Goal: Task Accomplishment & Management: Manage account settings

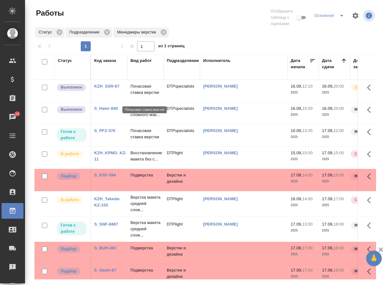
click at [139, 93] on p "Почасовая ставка верстки" at bounding box center [146, 89] width 30 height 13
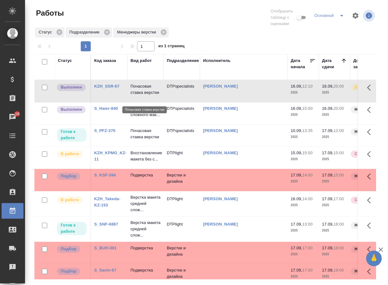
click at [139, 93] on p "Почасовая ставка верстки" at bounding box center [146, 89] width 30 height 13
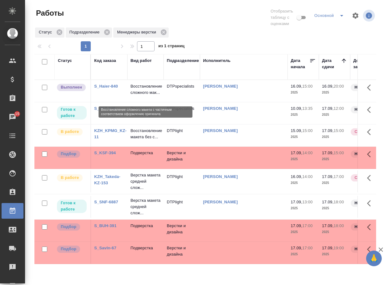
click at [141, 95] on p "Восстановление сложного мак..." at bounding box center [146, 89] width 30 height 13
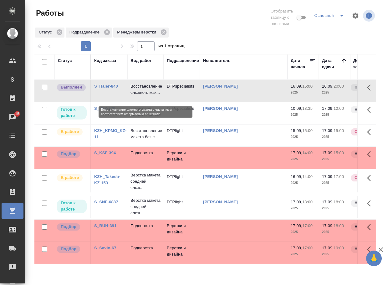
click at [141, 95] on p "Восстановление сложного мак..." at bounding box center [146, 89] width 30 height 13
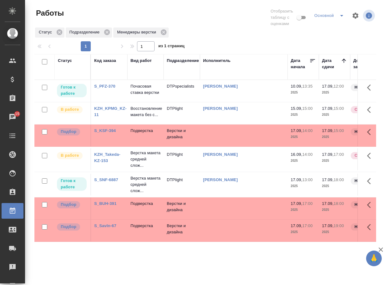
click at [109, 134] on div "S_KSF-394" at bounding box center [109, 131] width 30 height 6
click at [111, 133] on link "S_KSF-394" at bounding box center [105, 130] width 22 height 5
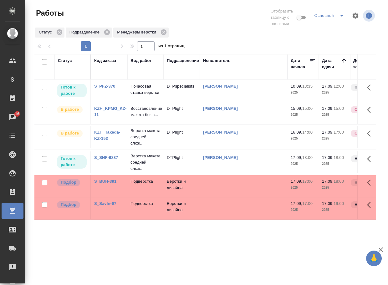
click at [186, 261] on div "Статус Код заказа Вид работ Подразделение Исполнитель Дата начала Дата сдачи До…" at bounding box center [205, 167] width 342 height 226
click at [106, 184] on link "S_BUH-391" at bounding box center [105, 181] width 22 height 5
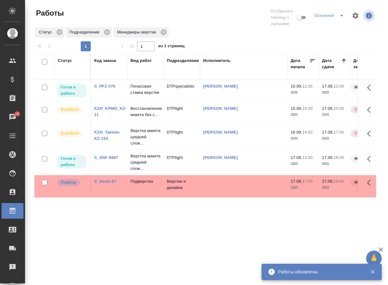
drag, startPoint x: 153, startPoint y: 243, endPoint x: 129, endPoint y: 224, distance: 30.8
click at [153, 243] on div "Статус Код заказа Вид работ Подразделение Исполнитель Дата начала Дата сдачи До…" at bounding box center [205, 167] width 342 height 226
click at [109, 184] on link "S_SavIn-67" at bounding box center [105, 181] width 22 height 5
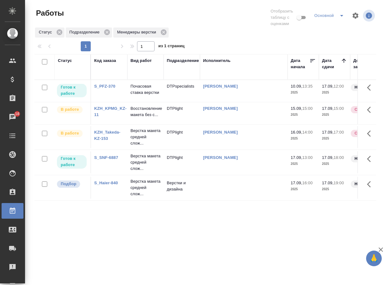
click at [143, 197] on p "Верстка макета средней слож..." at bounding box center [146, 188] width 30 height 19
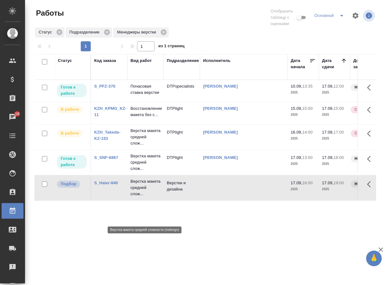
click at [143, 197] on p "Верстка макета средней слож..." at bounding box center [146, 188] width 30 height 19
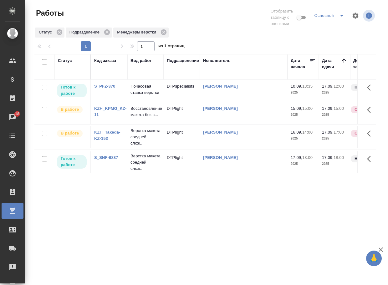
click at [113, 59] on div "Код заказа" at bounding box center [105, 61] width 22 height 6
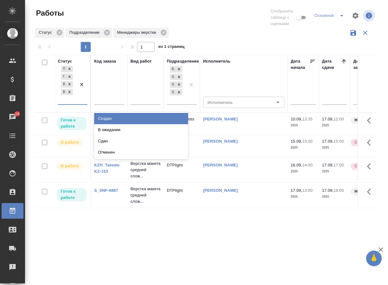
click at [72, 101] on div "Подбор Готов к работе Выполнен В работе" at bounding box center [67, 85] width 18 height 40
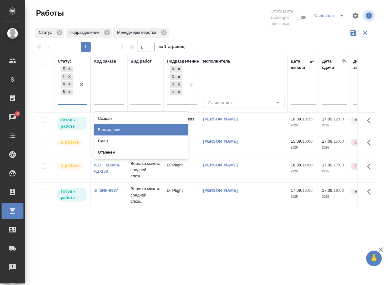
click at [108, 129] on div "В ожидании" at bounding box center [141, 129] width 94 height 11
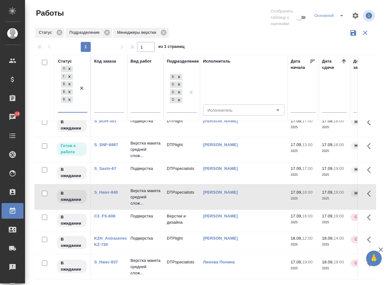
scroll to position [157, 0]
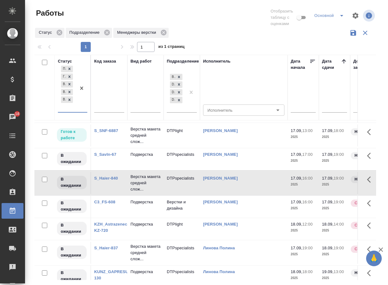
click at [110, 133] on link "S_SNF-6887" at bounding box center [106, 130] width 24 height 5
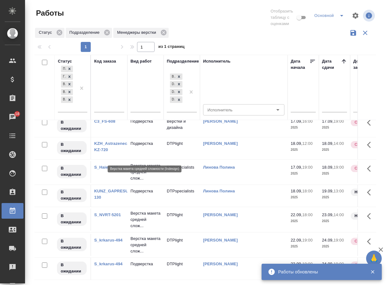
scroll to position [301, 0]
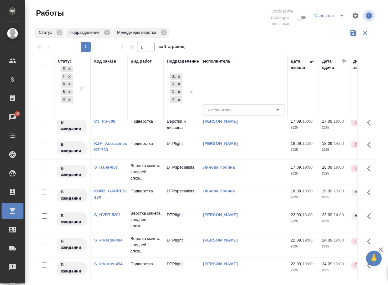
click at [114, 213] on link "S_NVRT-5201" at bounding box center [107, 215] width 27 height 5
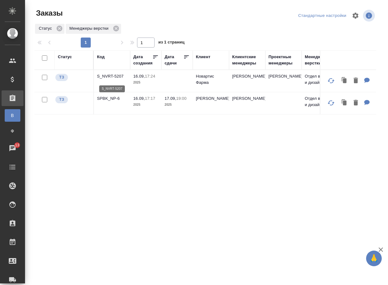
click at [119, 80] on p "S_NVRT-5207" at bounding box center [112, 76] width 30 height 6
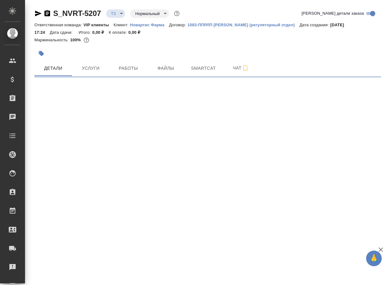
select select "RU"
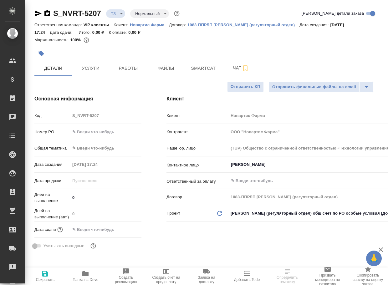
type textarea "x"
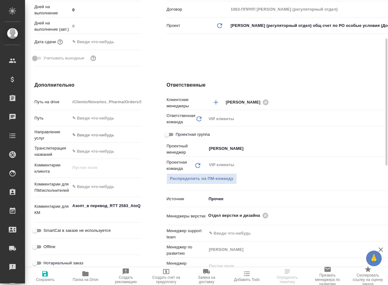
scroll to position [219, 0]
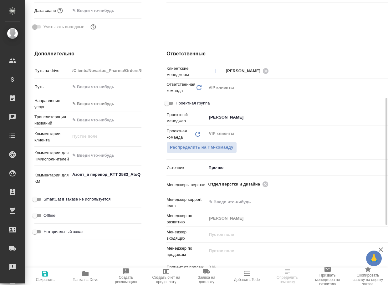
click at [83, 275] on icon "button" at bounding box center [85, 274] width 6 height 5
type textarea "x"
select select "RU"
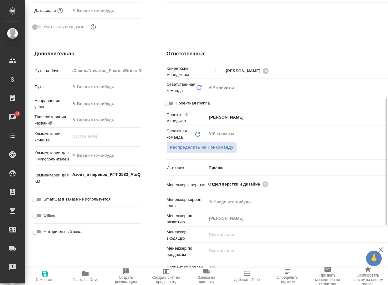
type textarea "x"
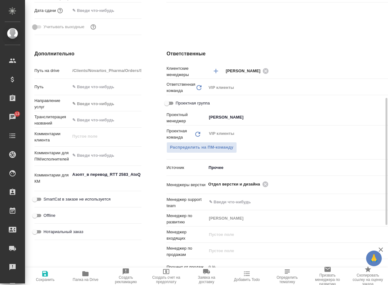
type textarea "x"
click at [262, 184] on icon at bounding box center [265, 184] width 7 height 7
type textarea "x"
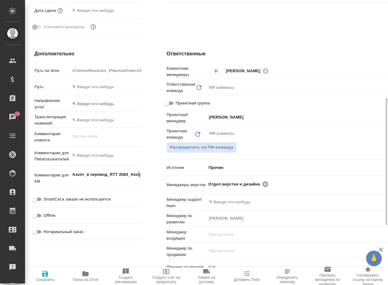
click at [271, 184] on input "text" at bounding box center [327, 184] width 112 height 8
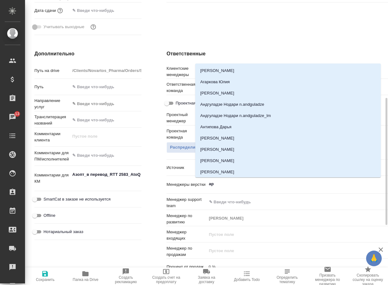
type input "арс"
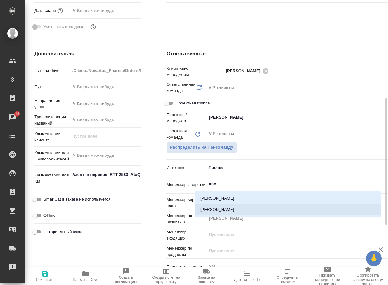
click at [243, 208] on li "[PERSON_NAME]" at bounding box center [288, 209] width 186 height 11
type textarea "x"
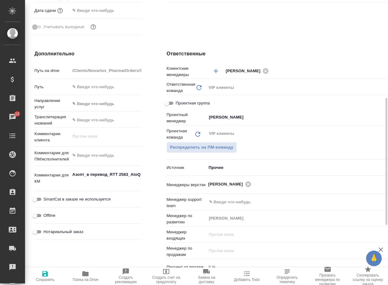
click at [45, 275] on icon "button" at bounding box center [45, 274] width 8 height 8
type textarea "x"
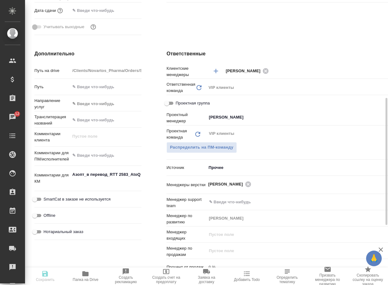
type textarea "x"
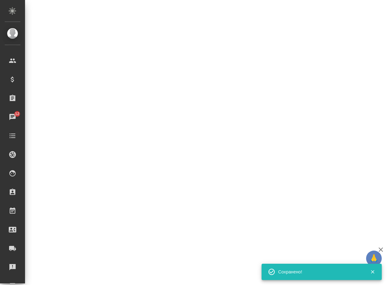
select select "RU"
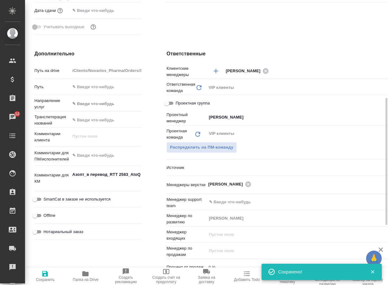
type textarea "x"
click at [142, 189] on div "Дополнительно Путь на drive /Clients/Novartos_Pharma/Orders/S_NVRT-5207 Путь На…" at bounding box center [88, 164] width 132 height 253
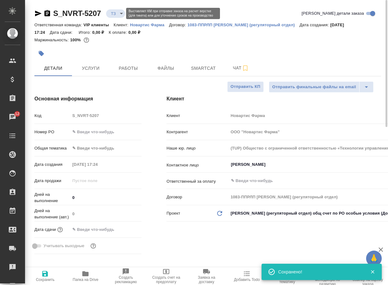
click at [120, 11] on body "🙏 .cls-1 fill:#fff; AWATERA Arsenyeva Vera Клиенты Спецификации Заказы 12 Чаты …" at bounding box center [194, 142] width 388 height 285
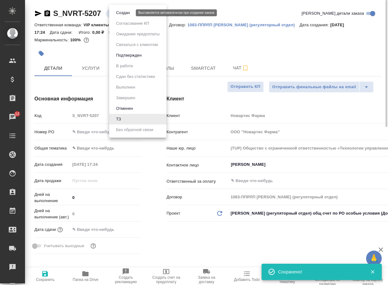
click at [124, 13] on button "Создан" at bounding box center [123, 12] width 18 height 7
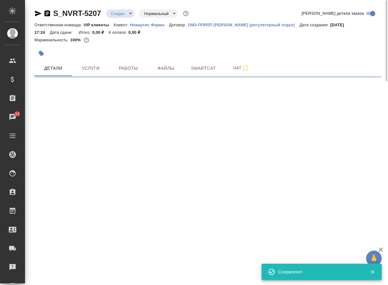
select select "RU"
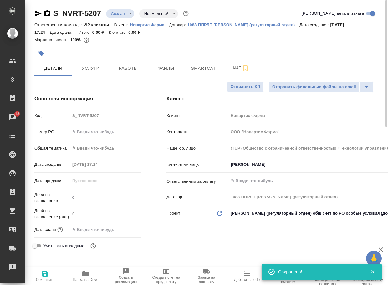
type textarea "x"
drag, startPoint x: 107, startPoint y: 17, endPoint x: 42, endPoint y: 18, distance: 64.5
click at [42, 18] on div "S_NVRT-5207 Создан new Нормальный normal" at bounding box center [112, 13] width 156 height 10
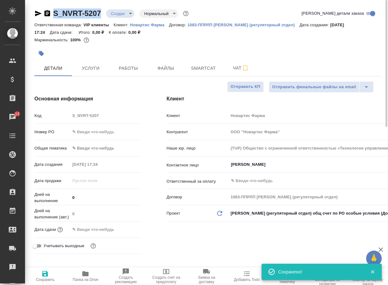
copy link "S_NVRT-5207"
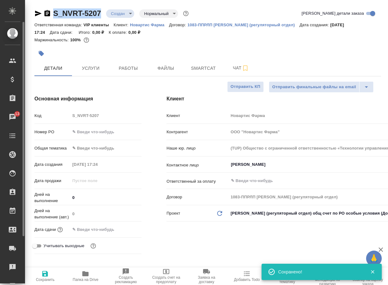
type textarea "x"
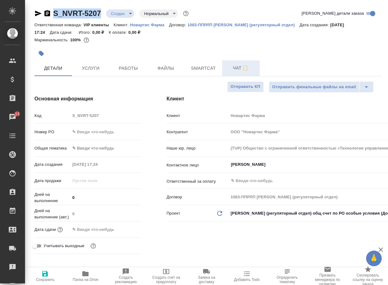
click at [237, 69] on span "Чат" at bounding box center [241, 68] width 30 height 8
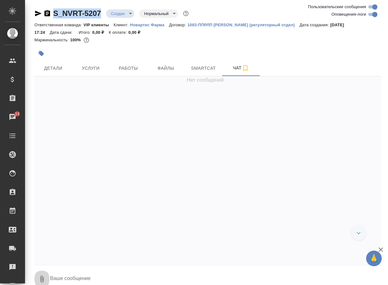
click at [44, 279] on icon "button" at bounding box center [41, 279] width 3 height 7
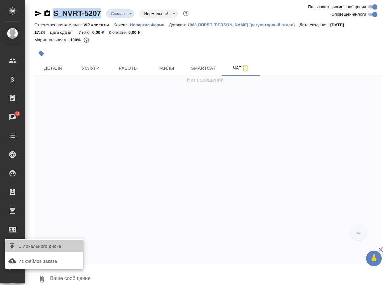
click at [59, 247] on span "С локального диска" at bounding box center [39, 247] width 43 height 8
click at [0, 0] on input "С локального диска" at bounding box center [0, 0] width 0 height 0
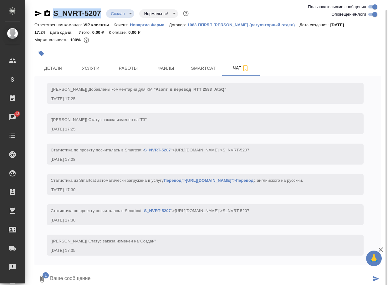
scroll to position [5, 0]
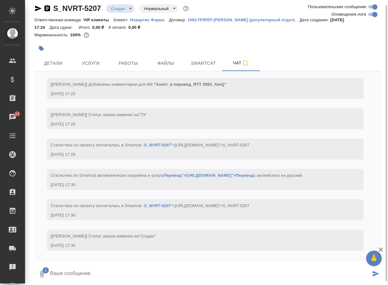
click at [100, 271] on textarea at bounding box center [210, 274] width 322 height 21
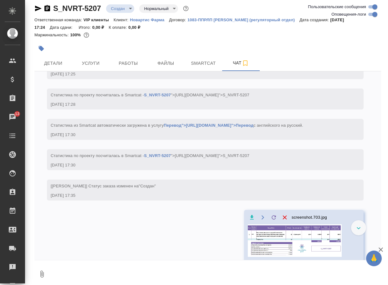
scroll to position [526, 0]
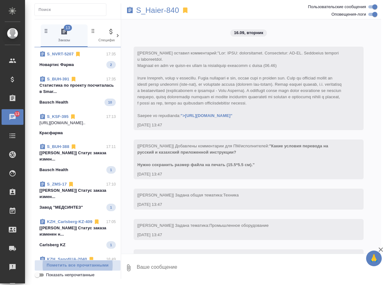
scroll to position [1538, 0]
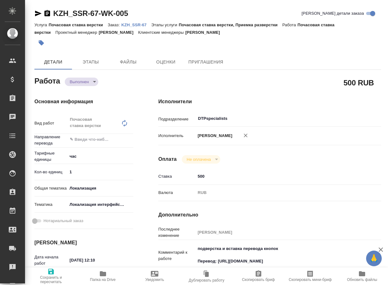
type textarea "x"
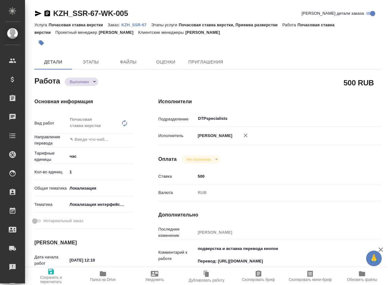
type textarea "x"
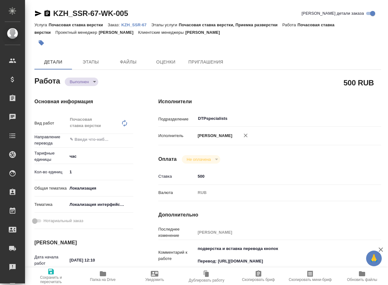
type textarea "x"
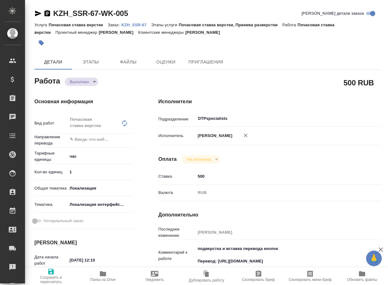
type textarea "x"
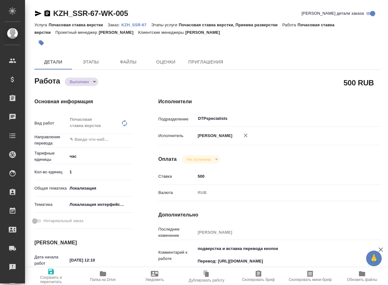
click at [104, 275] on icon "button" at bounding box center [103, 274] width 6 height 5
type textarea "x"
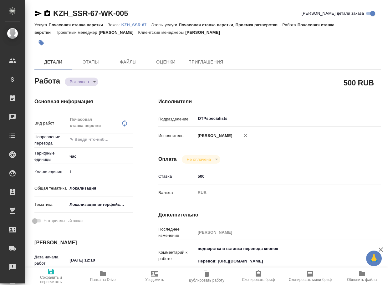
type textarea "x"
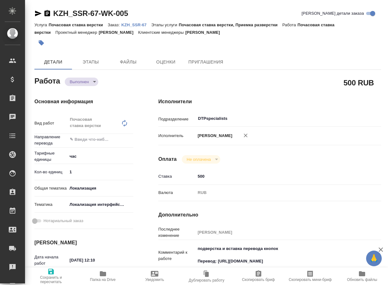
type textarea "x"
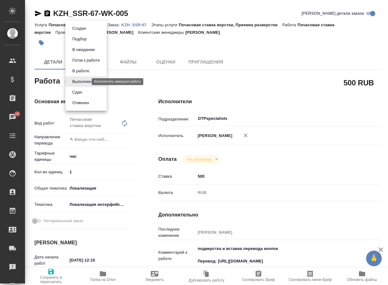
click at [83, 83] on body "🙏 .cls-1 fill:#fff; AWATERA Arsenyeva Vera Клиенты Спецификации Заказы 16 Чаты …" at bounding box center [194, 142] width 388 height 285
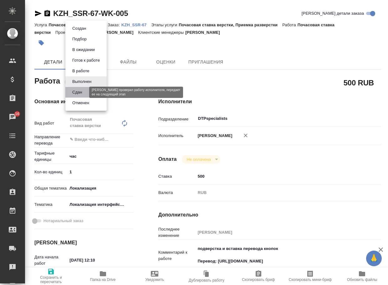
click at [79, 92] on button "Сдан" at bounding box center [76, 92] width 13 height 7
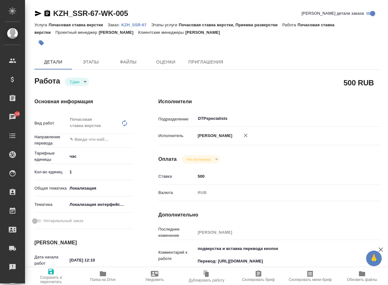
type textarea "x"
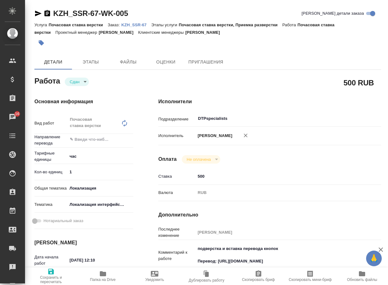
type textarea "x"
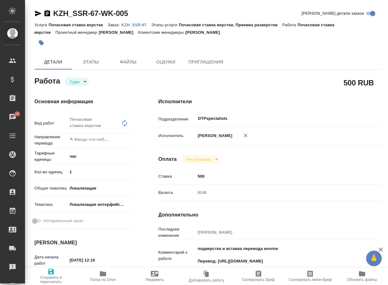
click at [136, 25] on p "KZH_SSR-67" at bounding box center [137, 25] width 30 height 5
type textarea "x"
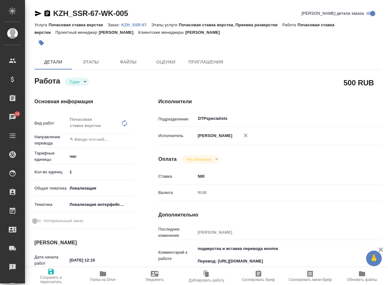
type textarea "x"
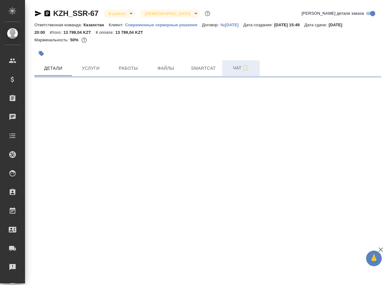
select select "RU"
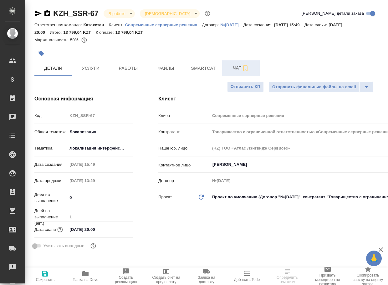
click at [233, 69] on span "Чат" at bounding box center [241, 68] width 30 height 8
type textarea "x"
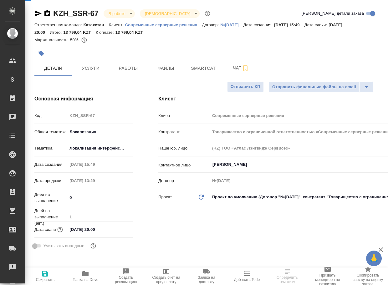
type textarea "x"
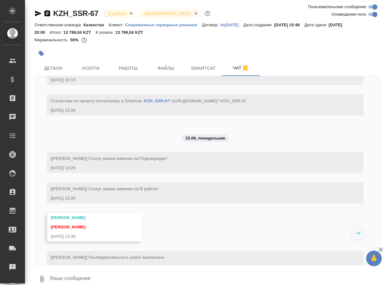
click at [98, 277] on textarea at bounding box center [215, 279] width 332 height 21
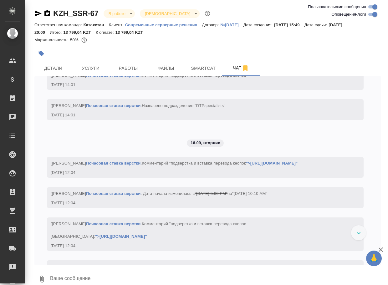
paste textarea "[URL][DOMAIN_NAME]"
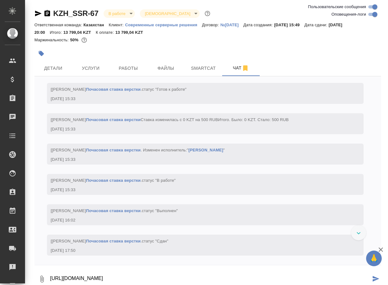
type textarea "[URL][DOMAIN_NAME]"
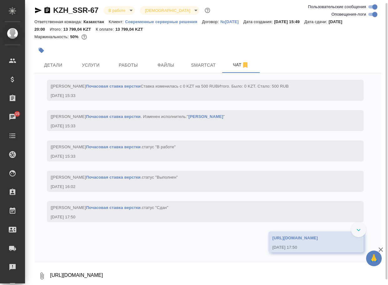
scroll to position [1621, 0]
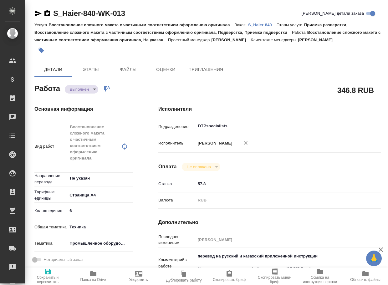
type textarea "x"
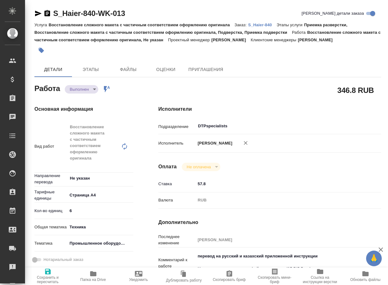
type textarea "x"
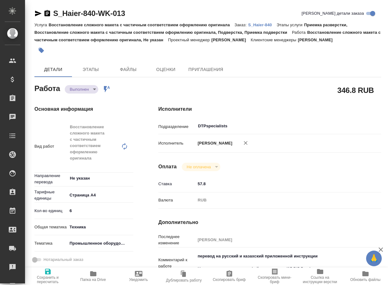
click at [90, 281] on span "Папка на Drive" at bounding box center [94, 280] width 26 height 4
type textarea "x"
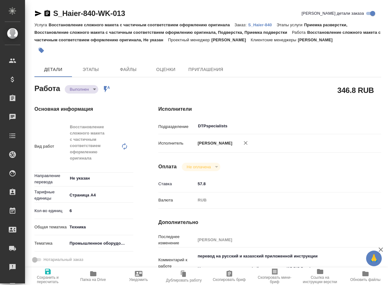
type textarea "x"
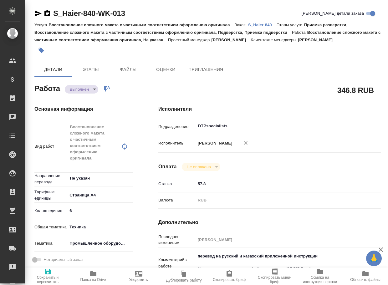
type textarea "x"
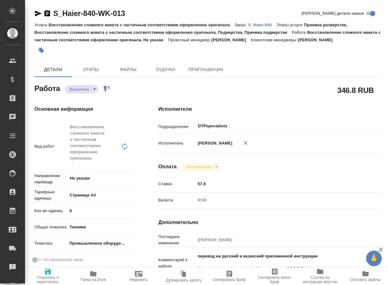
type textarea "x"
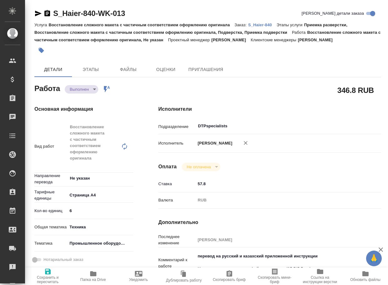
type textarea "x"
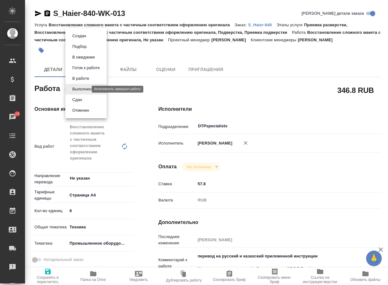
click at [82, 91] on body "🙏 .cls-1 fill:#fff; AWATERA Arsenyeva Vera Клиенты Спецификации Заказы 15 Чаты …" at bounding box center [194, 142] width 388 height 285
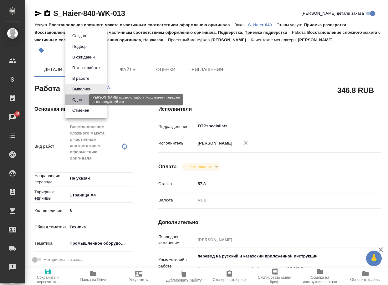
click at [84, 100] on button "Сдан" at bounding box center [76, 99] width 13 height 7
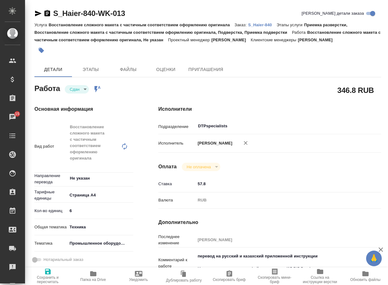
click at [272, 25] on p "S_Haier-840" at bounding box center [262, 25] width 29 height 5
type textarea "x"
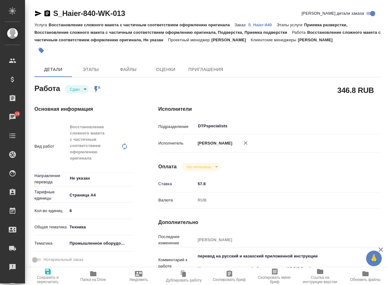
type textarea "x"
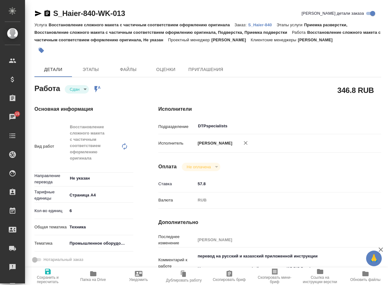
type textarea "x"
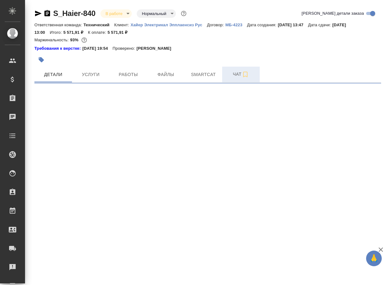
select select "RU"
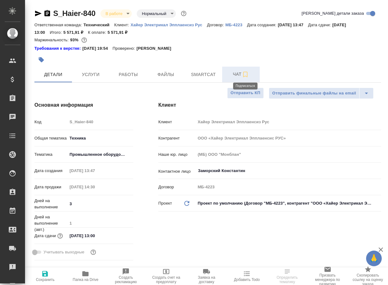
type textarea "x"
click at [237, 72] on span "Чат" at bounding box center [241, 74] width 30 height 8
type textarea "x"
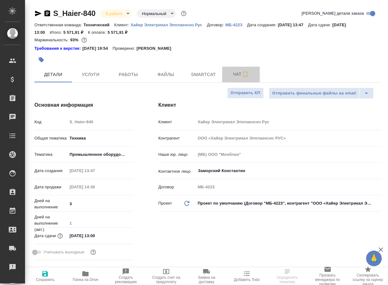
type textarea "x"
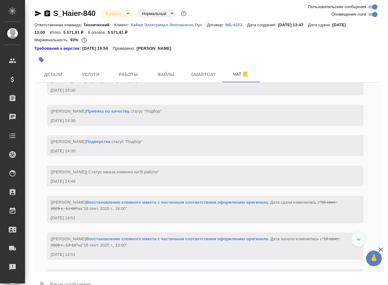
click at [101, 282] on textarea at bounding box center [215, 285] width 332 height 21
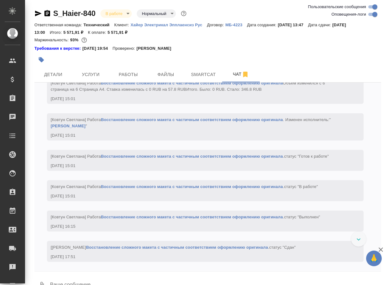
scroll to position [1493, 0]
paste textarea "[URL][DOMAIN_NAME]"
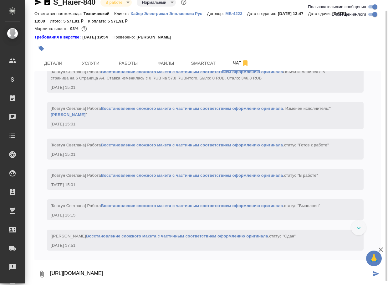
type textarea "[URL][DOMAIN_NAME]"
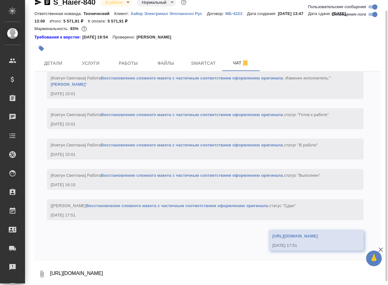
scroll to position [1588, 0]
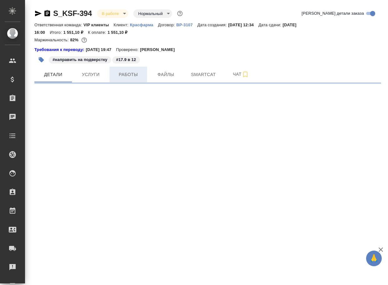
select select "RU"
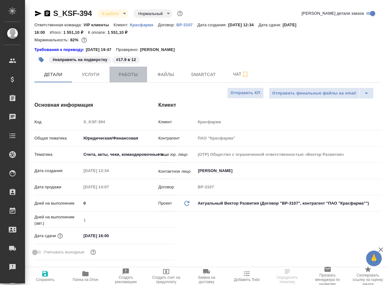
click at [130, 74] on span "Работы" at bounding box center [128, 75] width 30 height 8
type textarea "x"
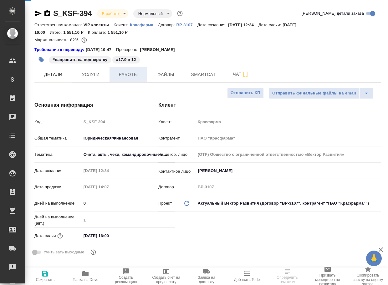
type textarea "x"
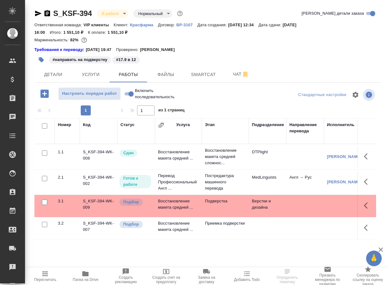
click at [179, 209] on td "Восстановление макета средней ..." at bounding box center [178, 206] width 47 height 22
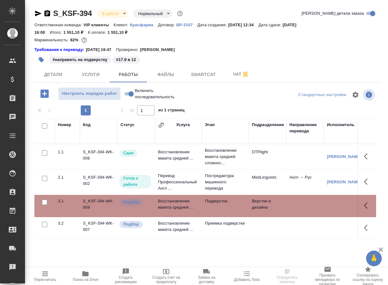
click at [179, 209] on td "Восстановление макета средней ..." at bounding box center [178, 206] width 47 height 22
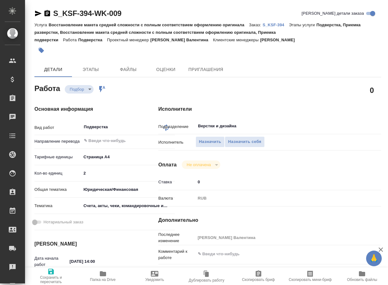
type textarea "x"
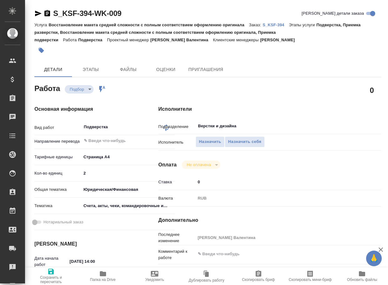
type textarea "x"
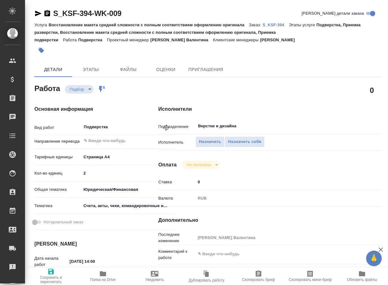
drag, startPoint x: 227, startPoint y: 150, endPoint x: 224, endPoint y: 148, distance: 3.8
click at [225, 148] on div "Исполнитель Назначить Назначить себя" at bounding box center [270, 145] width 223 height 16
type textarea "x"
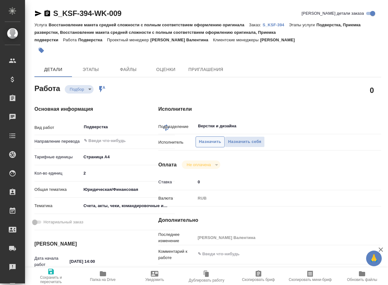
type textarea "x"
click at [213, 145] on span "Назначить" at bounding box center [210, 141] width 22 height 7
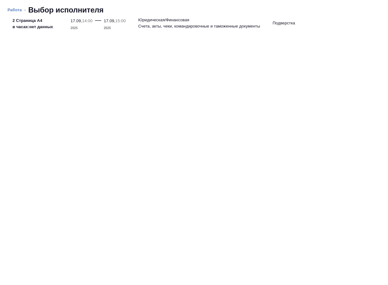
type textarea "x"
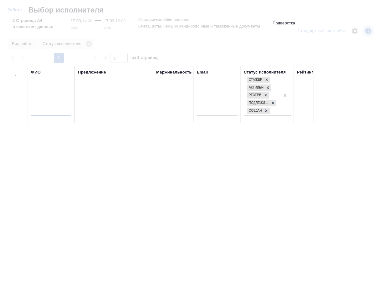
click at [48, 114] on input "text" at bounding box center [51, 112] width 40 height 8
type input "о"
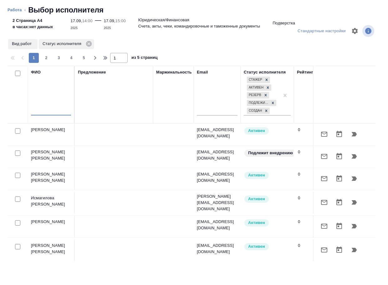
type textarea "x"
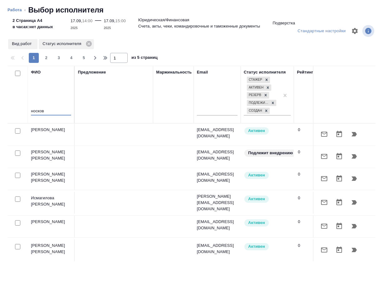
type input "носкова"
type textarea "x"
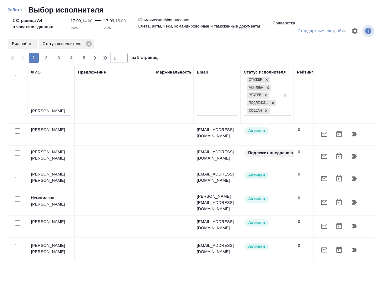
type textarea "x"
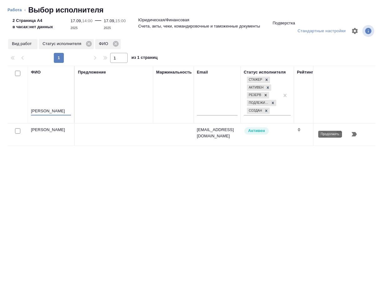
type input "носкова"
click at [359, 135] on button "button" at bounding box center [354, 134] width 15 height 15
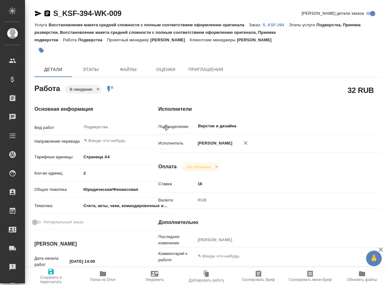
type textarea "x"
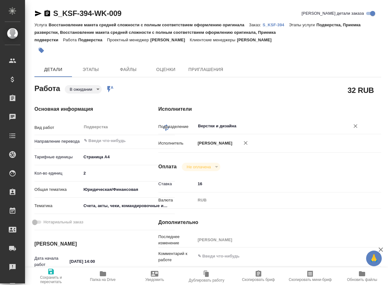
type textarea "x"
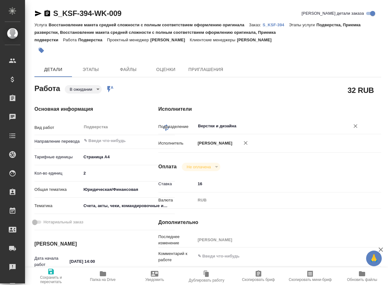
click at [250, 126] on input "Верстки и дизайна" at bounding box center [269, 126] width 143 height 8
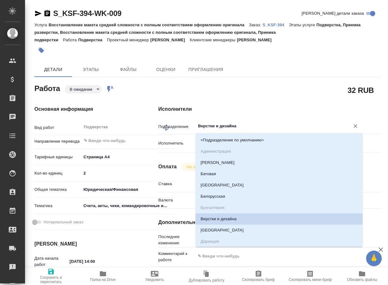
type textarea "x"
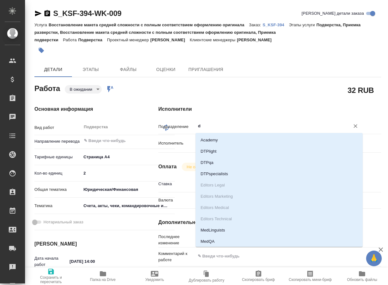
type input "dt"
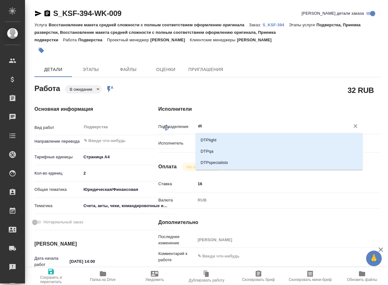
type textarea "x"
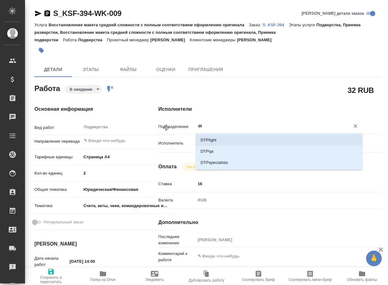
click at [237, 141] on li "DTPlight" at bounding box center [279, 140] width 167 height 11
type textarea "x"
type input "DTPlight"
type textarea "x"
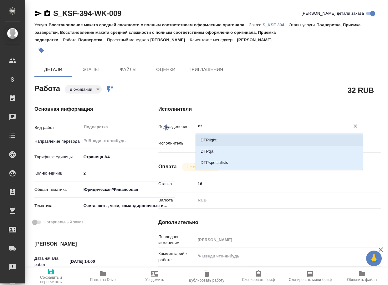
type textarea "x"
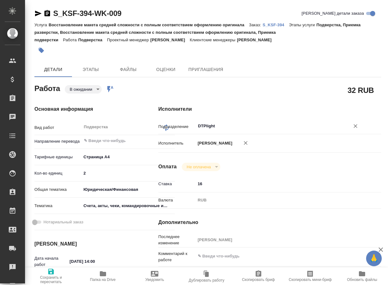
type textarea "x"
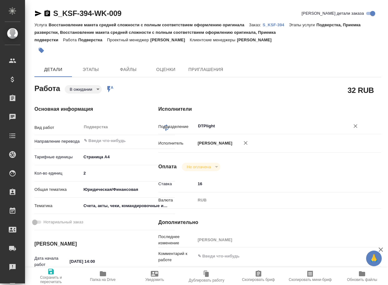
type input "DTPlight"
click at [47, 273] on icon "button" at bounding box center [51, 272] width 8 height 8
type textarea "x"
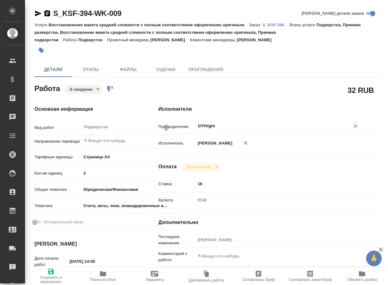
type textarea "x"
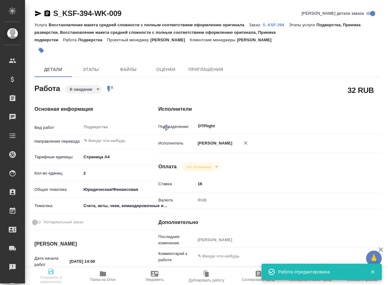
type textarea "x"
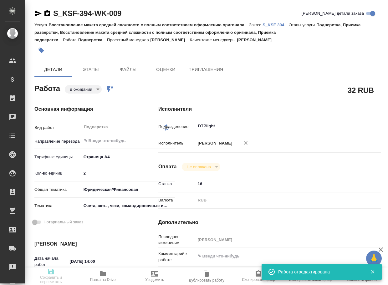
type textarea "x"
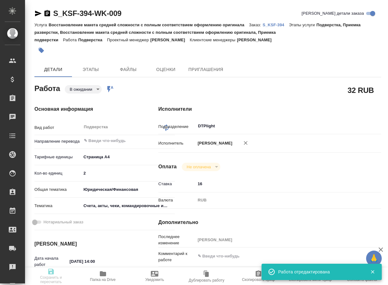
type input "pending"
type textarea "Подверстка"
type textarea "x"
type input "5f036ec4e16dec2d6b59c8ff"
type input "2"
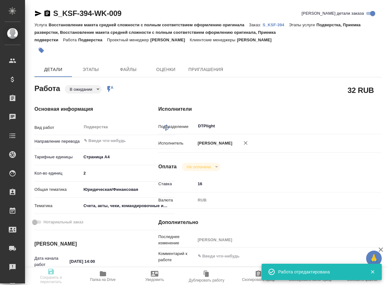
type input "yr-fn"
type input "5f647205b73bc97568ca66c0"
type input "17.09.2025 14:00"
type input "17.09.2025 15:00"
type input "17.09.2025 16:00"
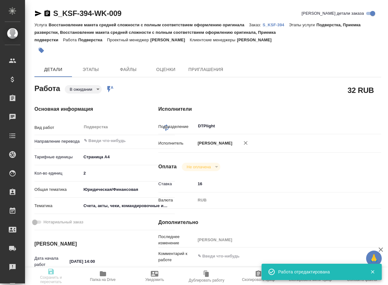
type input "DTPlight"
type input "notPayed"
type input "16"
type input "RUB"
type input "[PERSON_NAME]"
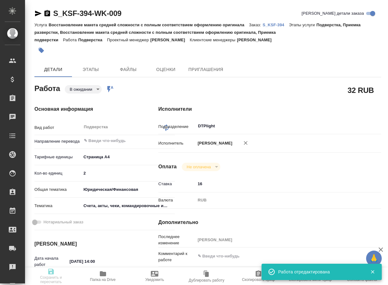
type textarea "x"
type textarea "/Clients/Красфарма/Orders/S_KSF-394/DTP/S_KSF-394-WK-009"
type textarea "x"
type input "S_KSF-394"
type input "Восстановление макета средней сложности с полным соответствием оформлению ориги…"
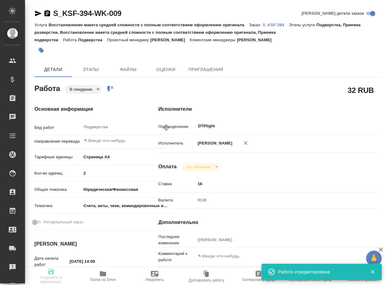
type input "Подверстка, Приемка разверстки, Восстановление макета средней сложности с полны…"
type input "Кабаргина Анна"
type input "[PERSON_NAME]"
type input "/Clients/Красфарма/Orders/S_KSF-394"
type textarea "x"
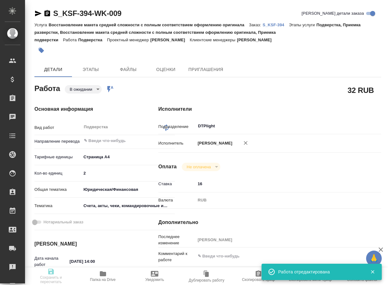
type textarea "Во вложении файл для перевода на русский язык. Срок выполнения перевода 17 сент…"
type textarea "x"
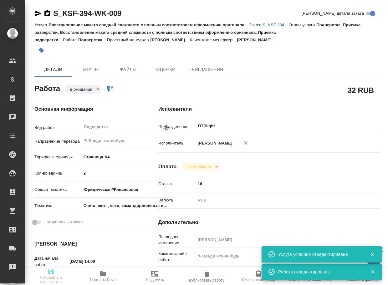
type textarea "x"
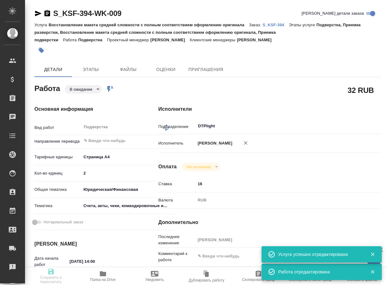
type textarea "x"
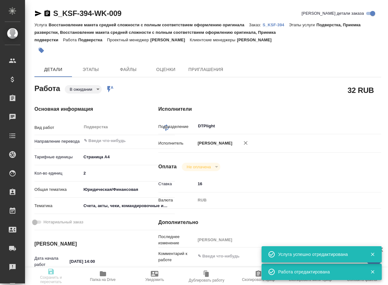
type textarea "x"
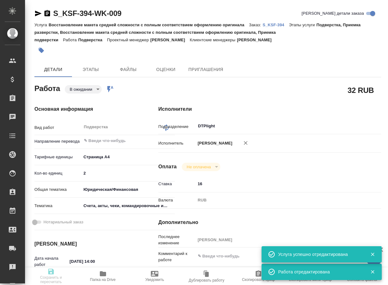
type textarea "x"
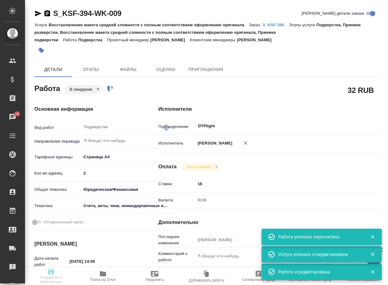
type input "pending"
type textarea "Подверстка"
type textarea "x"
type input "5f036ec4e16dec2d6b59c8ff"
type input "2"
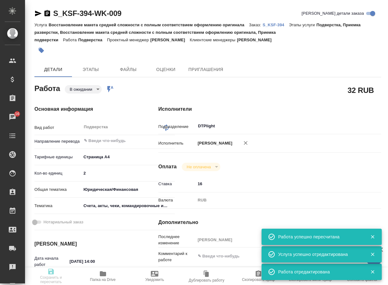
type input "yr-fn"
type input "5f647205b73bc97568ca66c0"
type input "17.09.2025 14:00"
type input "17.09.2025 15:00"
type input "17.09.2025 16:00"
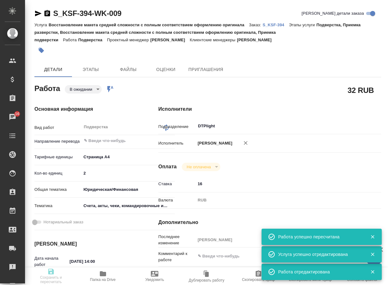
type input "DTPlight"
type input "notPayed"
type input "16"
type input "RUB"
type input "[PERSON_NAME]"
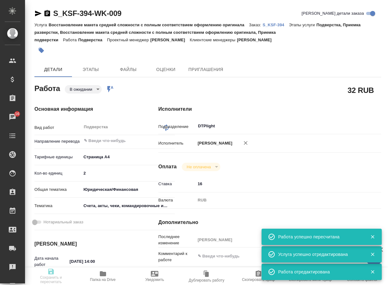
type textarea "x"
type textarea "/Clients/Красфарма/Orders/S_KSF-394/DTP/S_KSF-394-WK-009"
type textarea "x"
type input "S_KSF-394"
type input "Восстановление макета средней сложности с полным соответствием оформлению ориги…"
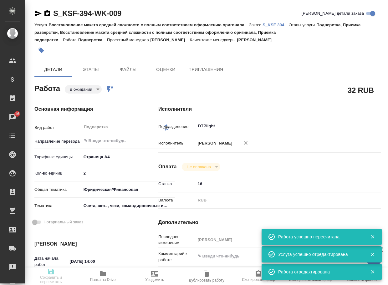
type input "Подверстка, Приемка разверстки, Восстановление макета средней сложности с полны…"
type input "Кабаргина Анна"
type input "[PERSON_NAME]"
type input "/Clients/Красфарма/Orders/S_KSF-394"
type textarea "x"
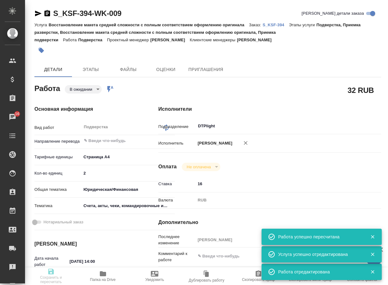
type textarea "Во вложении файл для перевода на русский язык. Срок выполнения перевода 17 сент…"
type textarea "x"
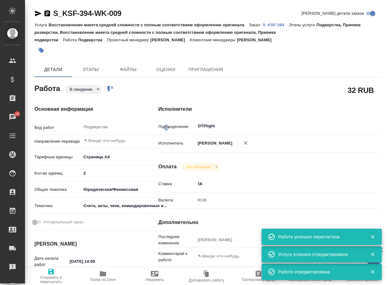
type textarea "x"
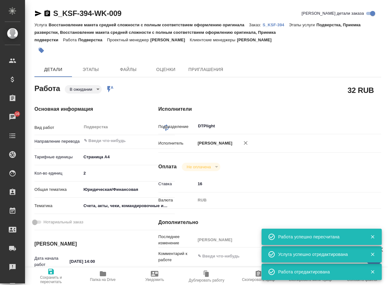
type textarea "x"
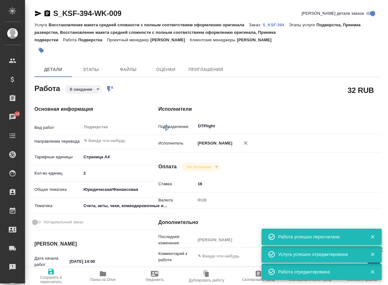
type textarea "x"
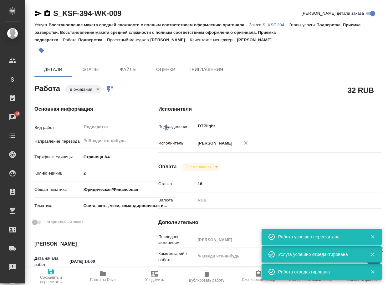
type textarea "x"
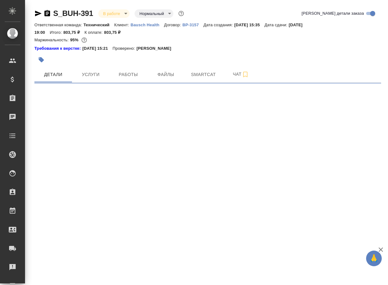
select select "RU"
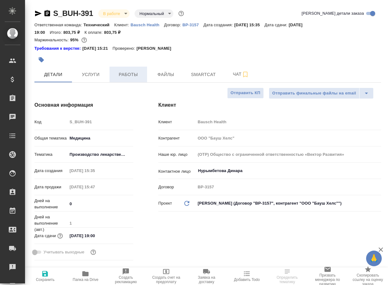
type textarea "x"
click at [130, 77] on span "Работы" at bounding box center [128, 75] width 30 height 8
type textarea "x"
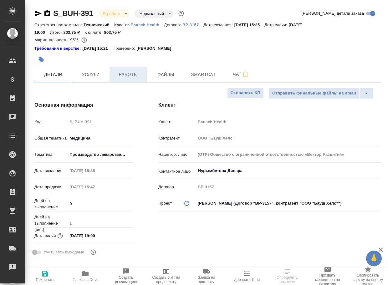
type textarea "x"
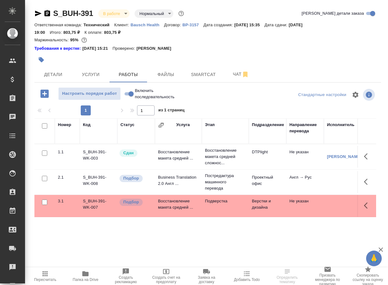
click at [173, 208] on td "Восстановление макета средней ..." at bounding box center [178, 206] width 47 height 22
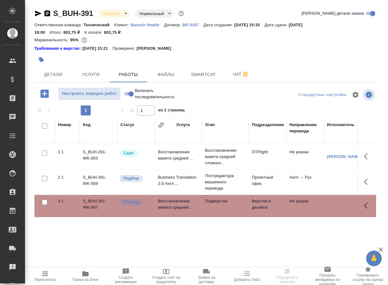
click at [173, 208] on td "Восстановление макета средней ..." at bounding box center [178, 206] width 47 height 22
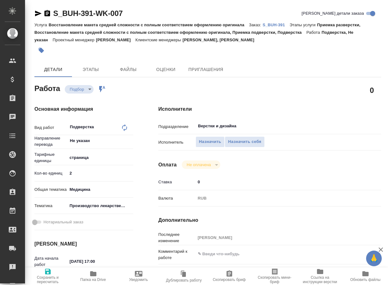
type textarea "x"
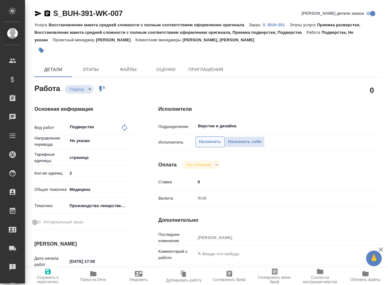
type textarea "x"
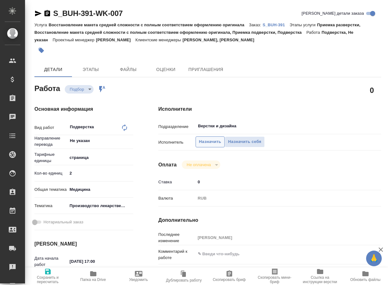
click at [209, 145] on span "Назначить" at bounding box center [210, 141] width 22 height 7
type textarea "x"
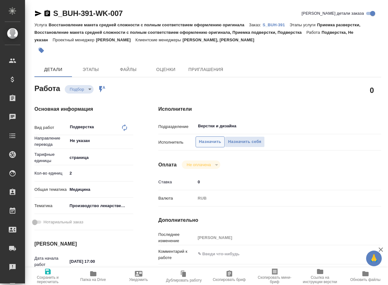
type textarea "x"
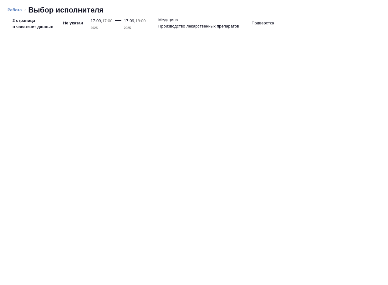
type textarea "x"
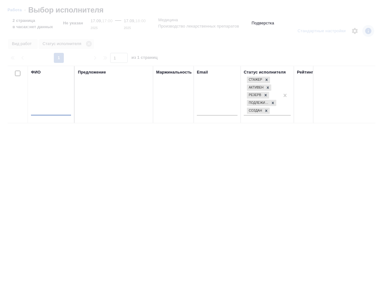
click at [53, 112] on input "text" at bounding box center [51, 112] width 40 height 8
type input "овчекина"
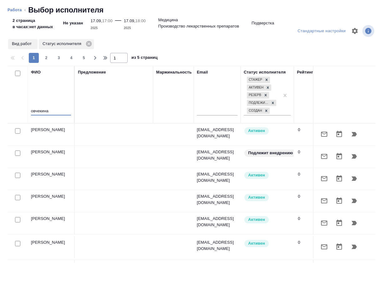
type textarea "x"
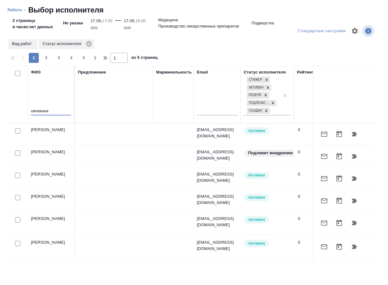
type textarea "x"
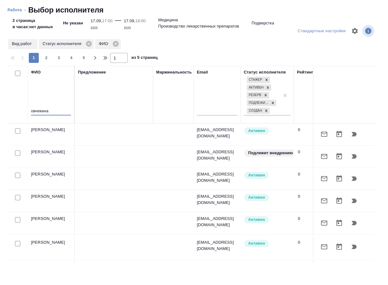
click at [39, 112] on input "овчекина" at bounding box center [51, 112] width 40 height 8
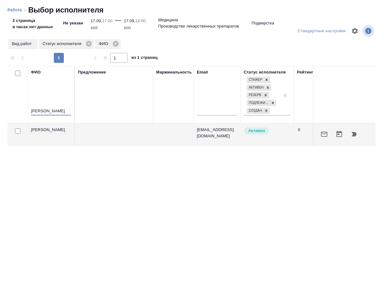
type input "[PERSON_NAME]"
click at [356, 136] on icon "button" at bounding box center [354, 134] width 5 height 4
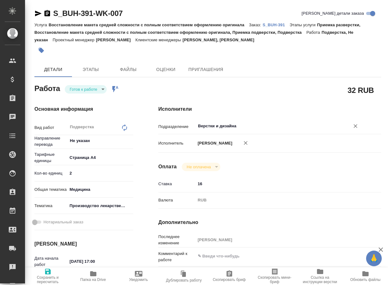
type textarea "x"
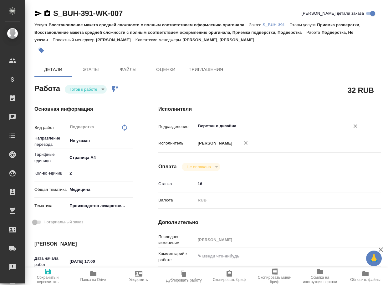
click at [252, 128] on input "Верстки и дизайна" at bounding box center [269, 126] width 143 height 8
type textarea "x"
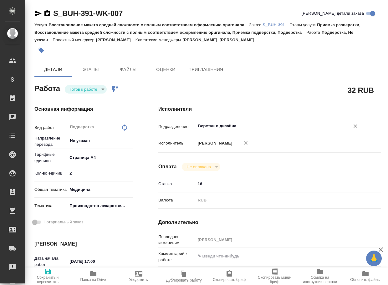
type textarea "x"
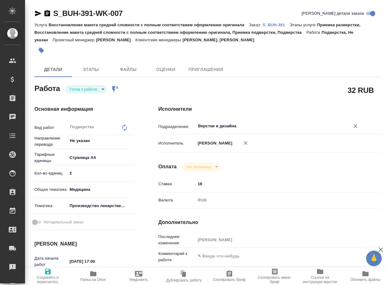
type textarea "x"
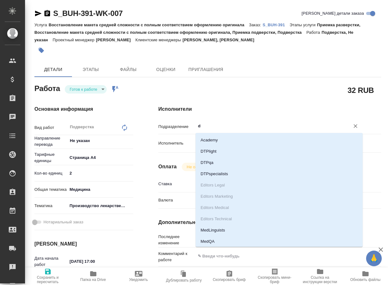
type input "dt"
type textarea "x"
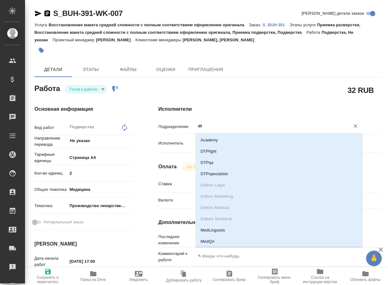
type textarea "x"
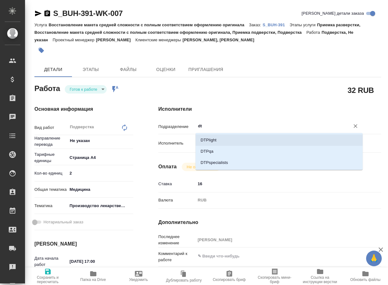
click at [222, 142] on li "DTPlight" at bounding box center [279, 140] width 167 height 11
type textarea "x"
type input "DTPlight"
type textarea "x"
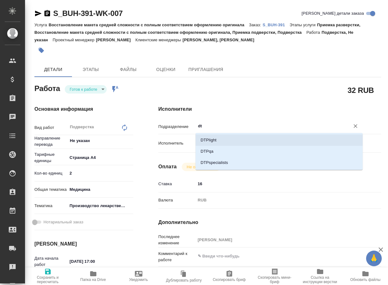
type textarea "x"
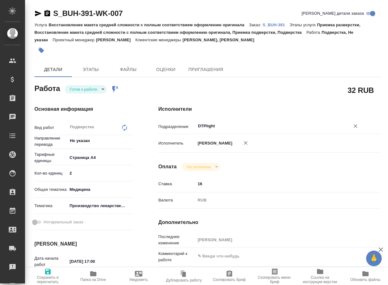
type input "DTPlight"
type textarea "x"
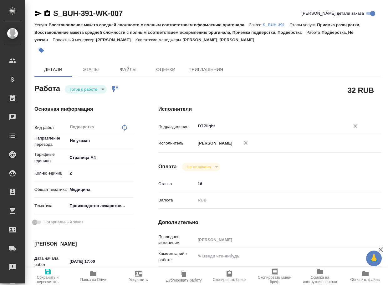
type textarea "x"
click at [47, 276] on span "Сохранить и пересчитать" at bounding box center [48, 280] width 38 height 9
type textarea "x"
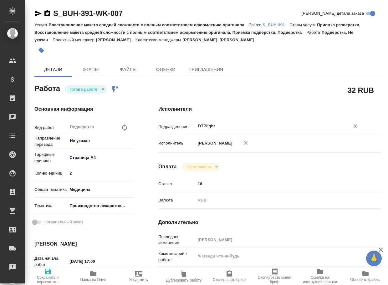
type textarea "x"
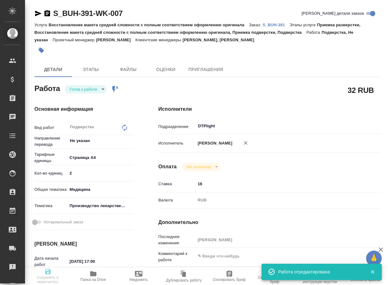
type textarea "x"
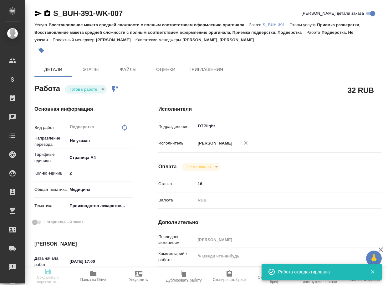
type input "readyForWork"
type textarea "Подверстка"
type textarea "x"
type input "Не указан"
type input "5f036ec4e16dec2d6b59c8ff"
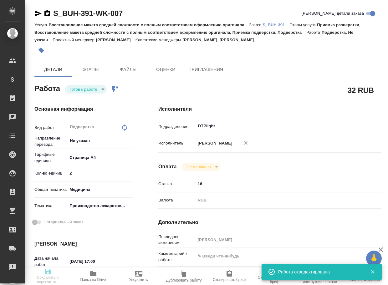
type input "2"
type input "med"
type input "614982fec5ecbb70f805293f"
type input "17.09.2025 17:00"
type input "17.09.2025 18:00"
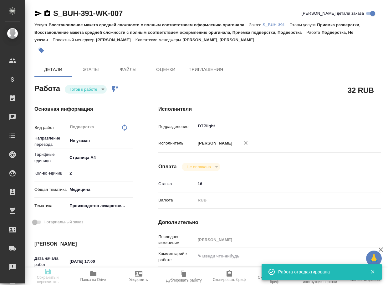
type input "17.09.2025 19:00"
type input "DTPlight"
type input "notPayed"
type input "16"
type input "RUB"
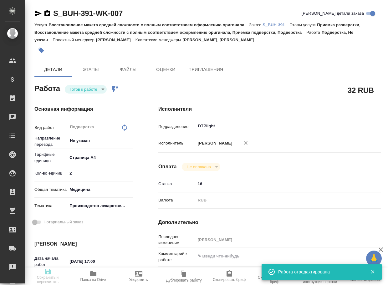
type input "[PERSON_NAME]"
type textarea "x"
type textarea "/Clients/Bausch Health /Orders/S_BUH-391/DTP/S_BUH-391-WK-007"
type textarea "x"
type input "S_BUH-391"
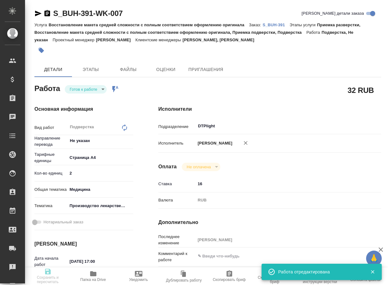
type input "Восстановление макета средней сложности с полным соответствием оформлению ориги…"
type input "Приемка разверстки, Восстановление макета средней сложности с полным соответств…"
type input "Никифорова Валерия, Усманова Ольга"
type input "[PERSON_NAME]"
type input "/Clients/Bausch Health /Orders/S_BUH-391"
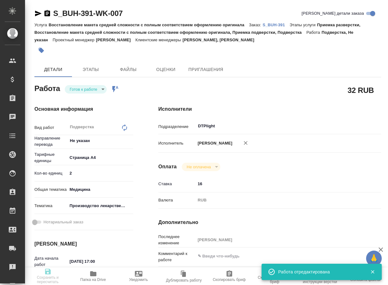
type textarea "x"
type textarea "англ-рус"
type textarea "x"
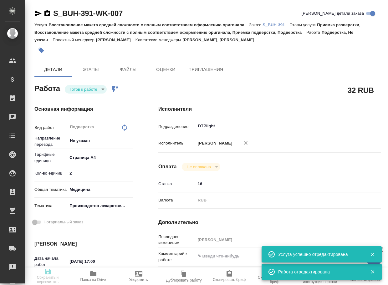
type textarea "x"
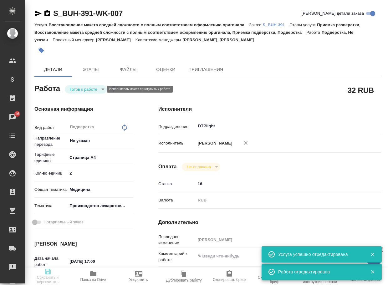
type textarea "x"
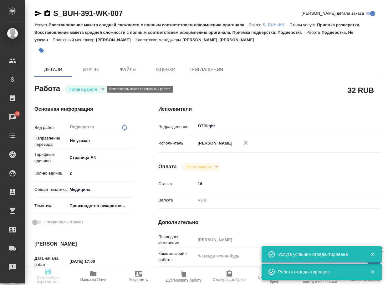
type textarea "x"
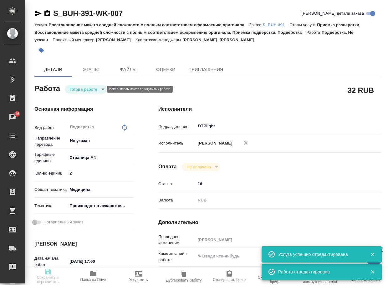
click at [86, 90] on body "🙏 .cls-1 fill:#fff; AWATERA Arsenyeva Vera Клиенты Спецификации Заказы 16 Чаты …" at bounding box center [194, 142] width 388 height 285
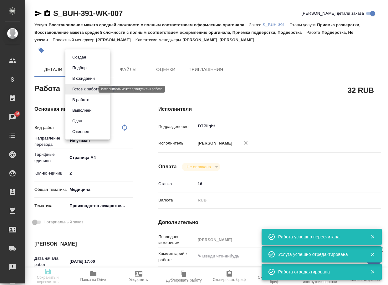
type input "readyForWork"
type textarea "Подверстка"
type textarea "x"
type input "Не указан"
type input "5f036ec4e16dec2d6b59c8ff"
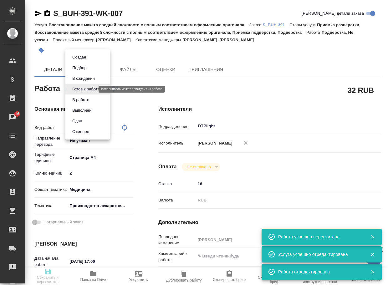
type input "2"
type input "med"
type input "614982fec5ecbb70f805293f"
type input "17.09.2025 17:00"
type input "17.09.2025 18:00"
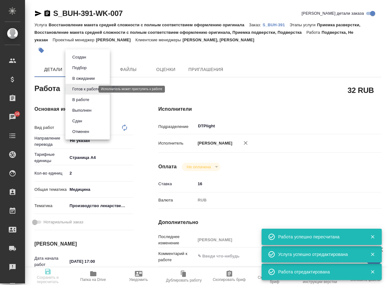
type input "17.09.2025 19:00"
type input "DTPlight"
type input "notPayed"
type input "16"
type input "RUB"
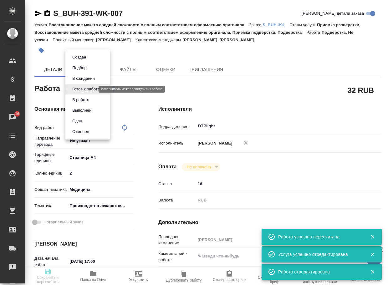
type input "[PERSON_NAME]"
type textarea "x"
type textarea "/Clients/Bausch Health /Orders/S_BUH-391/DTP/S_BUH-391-WK-007"
type textarea "x"
type input "S_BUH-391"
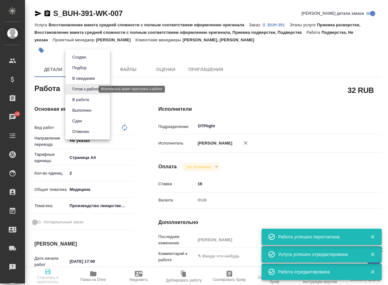
type input "Восстановление макета средней сложности с полным соответствием оформлению ориги…"
type input "Приемка разверстки, Восстановление макета средней сложности с полным соответств…"
type input "Никифорова Валерия, Усманова Ольга"
type input "[PERSON_NAME]"
type input "/Clients/Bausch Health /Orders/S_BUH-391"
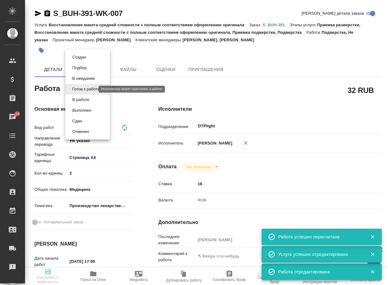
type textarea "x"
type textarea "англ-рус"
type textarea "x"
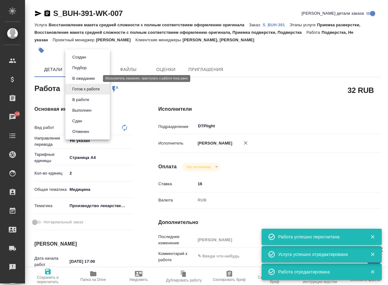
type textarea "x"
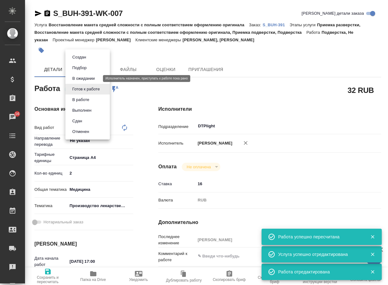
type textarea "x"
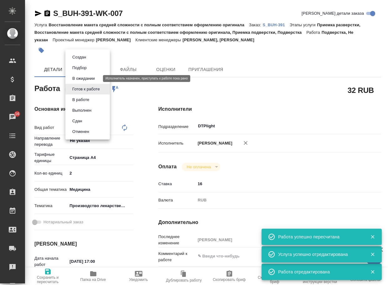
type textarea "x"
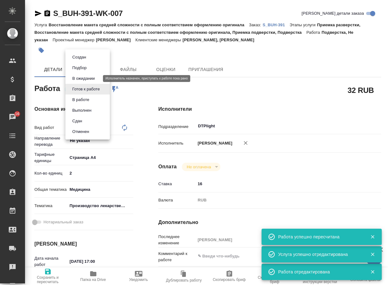
click at [85, 79] on button "В ожидании" at bounding box center [83, 78] width 26 height 7
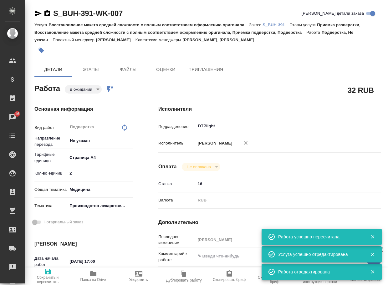
type textarea "x"
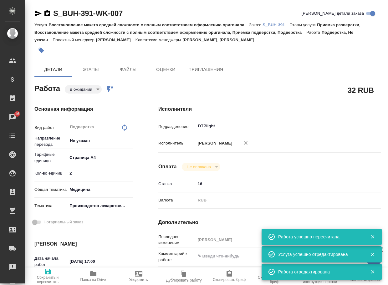
type textarea "x"
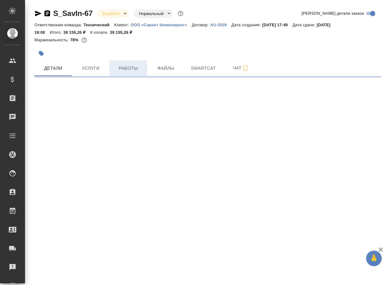
select select "RU"
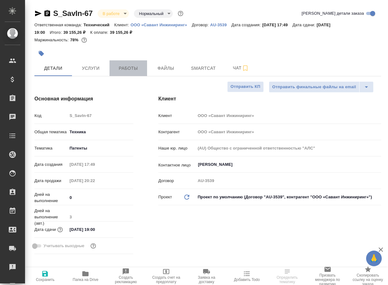
click at [130, 69] on span "Работы" at bounding box center [128, 69] width 30 height 8
type textarea "x"
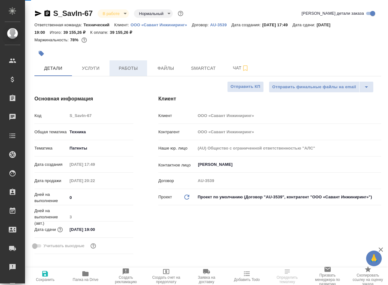
type textarea "x"
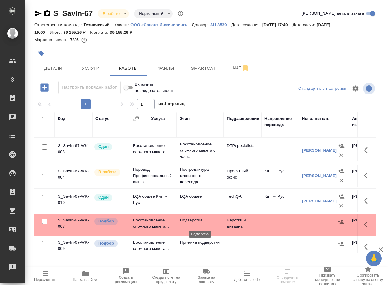
click at [195, 222] on p "Подверстка" at bounding box center [200, 220] width 41 height 6
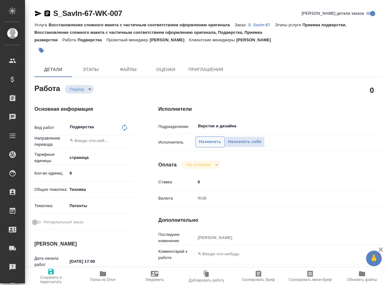
type textarea "x"
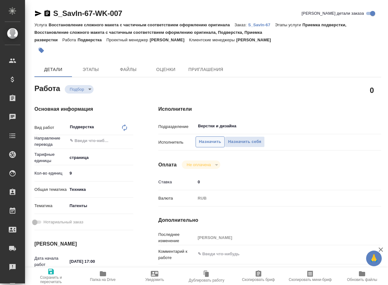
type textarea "x"
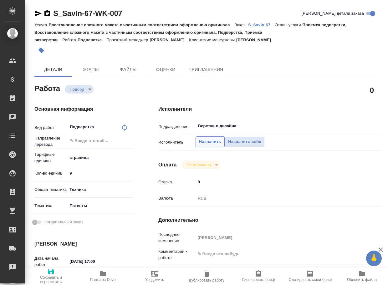
click at [212, 147] on button "Назначить" at bounding box center [210, 142] width 29 height 11
type textarea "x"
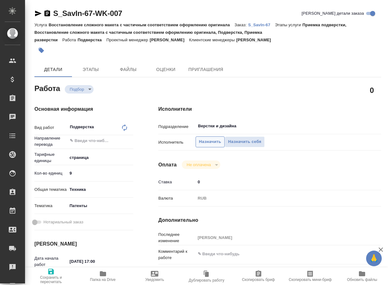
type textarea "x"
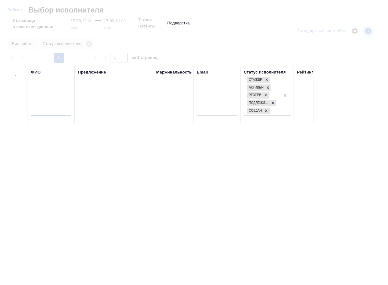
click at [54, 111] on input "text" at bounding box center [51, 112] width 40 height 8
type input "[PERSON_NAME]"
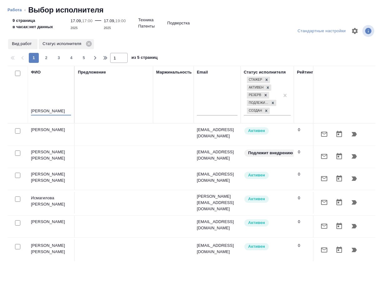
type textarea "x"
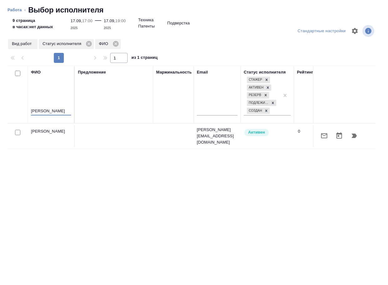
type input "матвеева"
click at [355, 135] on icon "button" at bounding box center [354, 136] width 5 height 4
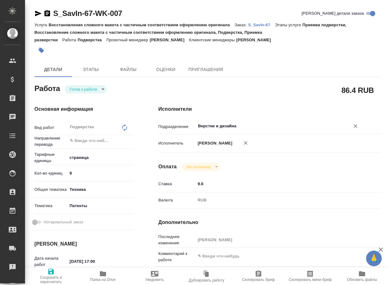
type textarea "x"
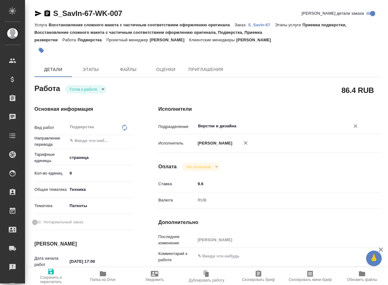
type textarea "x"
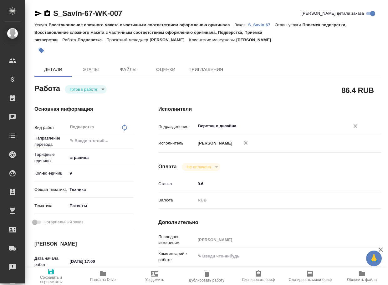
click at [246, 121] on div "Верстки и дизайна ​" at bounding box center [279, 126] width 167 height 11
type textarea "x"
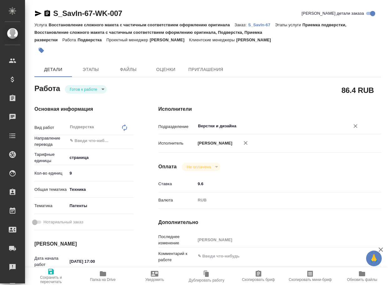
type textarea "x"
type input "d"
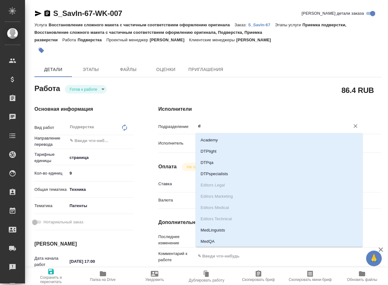
type textarea "x"
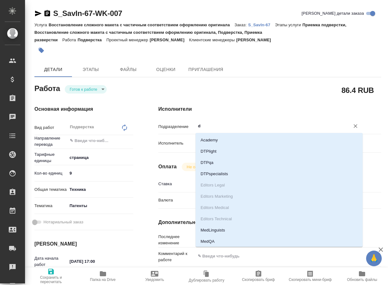
type input "dt"
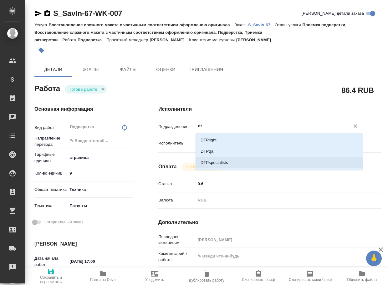
drag, startPoint x: 230, startPoint y: 164, endPoint x: 219, endPoint y: 165, distance: 10.7
click at [230, 164] on li "DTPspecialists" at bounding box center [279, 162] width 167 height 11
type textarea "x"
type input "DTPspecialists"
type textarea "x"
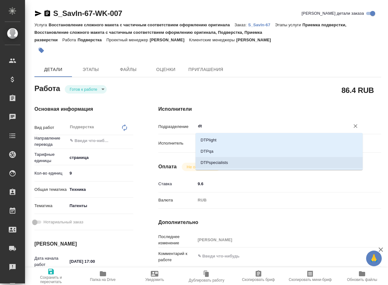
type textarea "x"
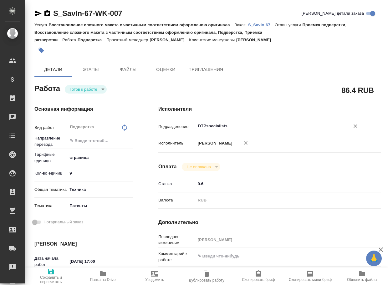
type textarea "x"
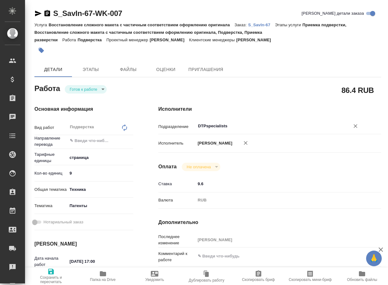
type input "DTPspecialists"
click at [51, 280] on span "Сохранить и пересчитать" at bounding box center [51, 280] width 44 height 9
type textarea "x"
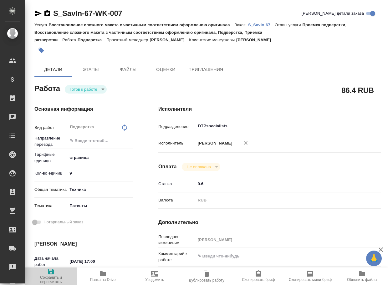
type textarea "x"
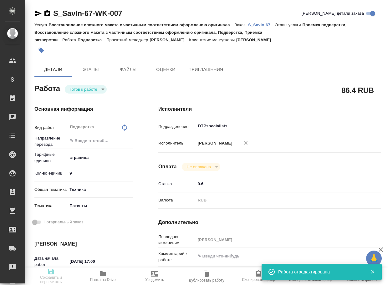
type textarea "x"
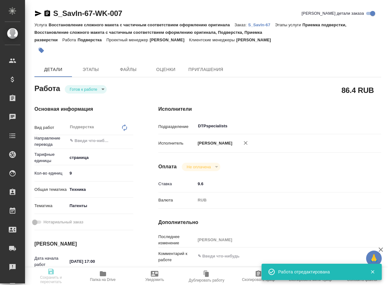
type input "readyForWork"
type textarea "Подверстка"
type textarea "x"
type input "5a8b1489cc6b4906c91bfdb2"
type input "9"
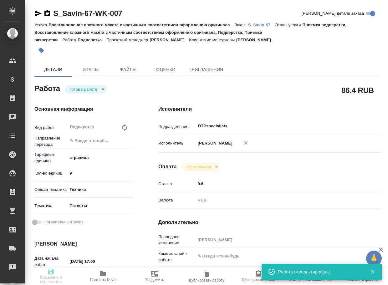
type input "tech"
type input "5a8b8b956a9677013d343d19"
type input "17.09.2025 17:00"
type input "17.09.2025 19:00"
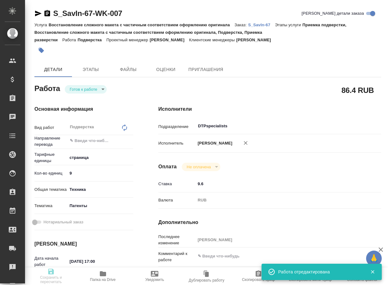
type input "DTPspecialists"
type input "notPayed"
type input "9.6"
type input "RUB"
type input "[PERSON_NAME]"
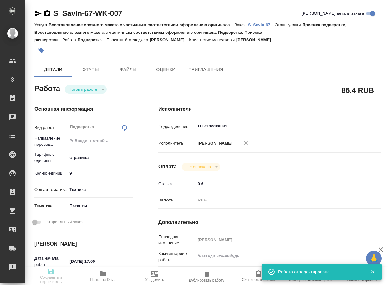
type textarea "x"
type textarea "/Clients/ООО «Савант Инжиниринг»/Orders/S_SavIn-67/DTP/S_SavIn-67-WK-007"
type textarea "x"
type input "S_SavIn-67"
type input "Восстановление сложного макета с частичным соответствием оформлению оригинала"
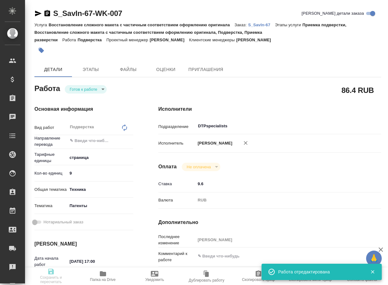
type input "Приемка подверстки, Восстановление сложного макета с частичным соответствием оф…"
type input "[PERSON_NAME]"
type input "/Clients/ООО «Савант Инжиниринг»/Orders/S_SavIn-67"
type textarea "x"
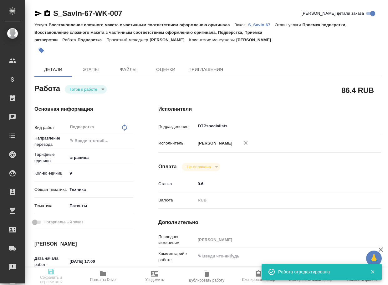
type textarea "кит-рус и сравнить файлы нужна помощь с тематикой"
type textarea "x"
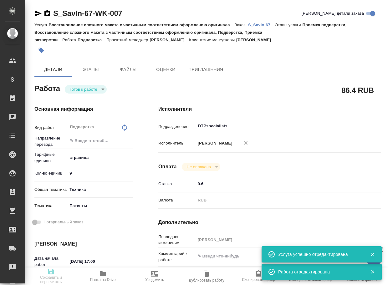
type textarea "x"
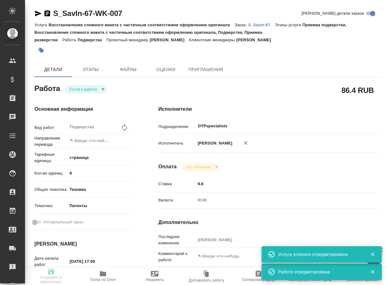
type textarea "x"
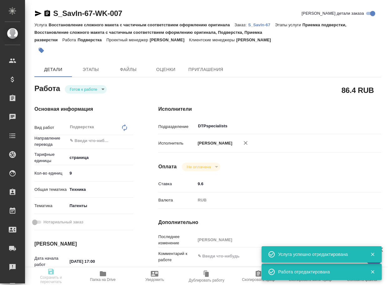
type textarea "x"
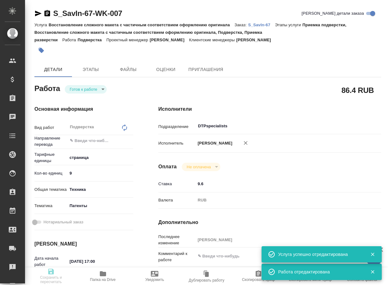
type textarea "x"
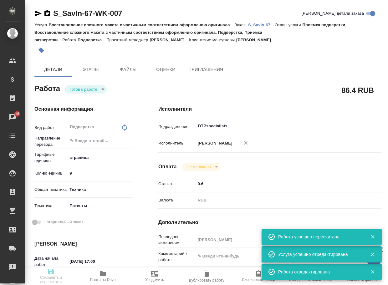
type input "readyForWork"
type textarea "Подверстка"
type textarea "x"
type input "5a8b1489cc6b4906c91bfdb2"
type input "9"
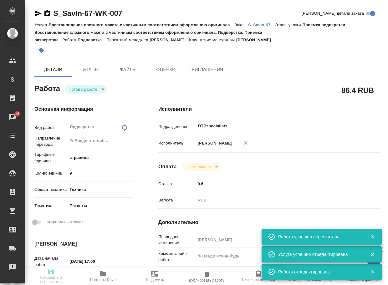
type input "tech"
type input "5a8b8b956a9677013d343d19"
type input "17.09.2025 17:00"
type input "17.09.2025 19:00"
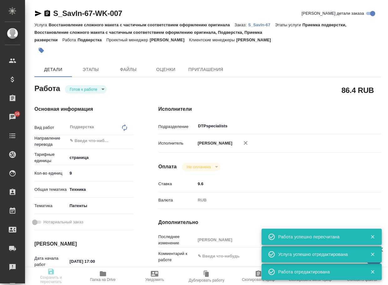
type input "DTPspecialists"
type input "notPayed"
type input "9.6"
type input "RUB"
type input "[PERSON_NAME]"
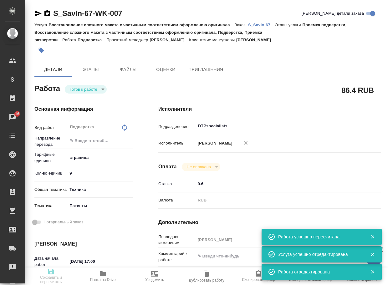
type textarea "x"
type textarea "/Clients/ООО «Савант Инжиниринг»/Orders/S_SavIn-67/DTP/S_SavIn-67-WK-007"
type textarea "x"
type input "S_SavIn-67"
type input "Восстановление сложного макета с частичным соответствием оформлению оригинала"
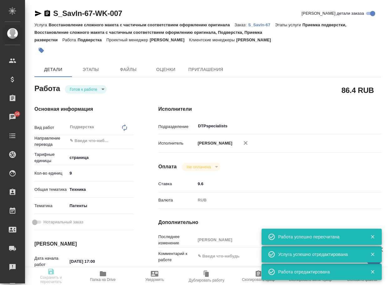
type input "Приемка подверстки, Восстановление сложного макета с частичным соответствием оф…"
type input "[PERSON_NAME]"
type input "/Clients/ООО «Савант Инжиниринг»/Orders/S_SavIn-67"
type textarea "x"
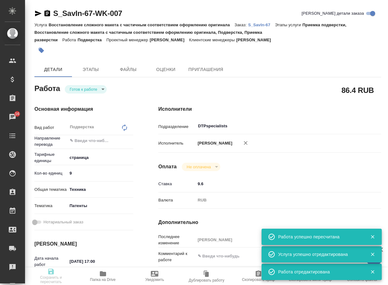
type textarea "кит-рус и сравнить файлы нужна помощь с тематикой"
type textarea "x"
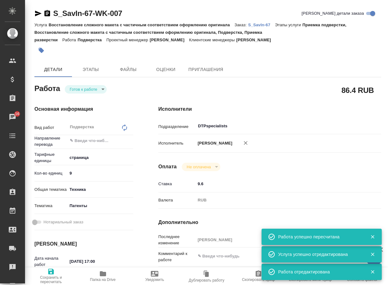
type textarea "x"
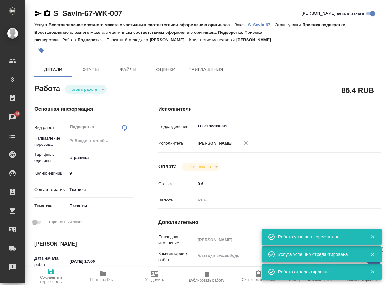
type textarea "x"
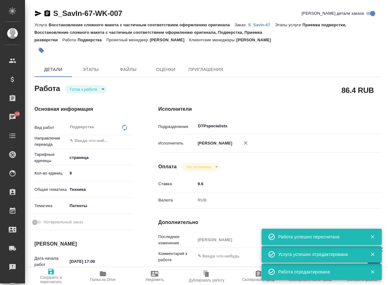
type textarea "x"
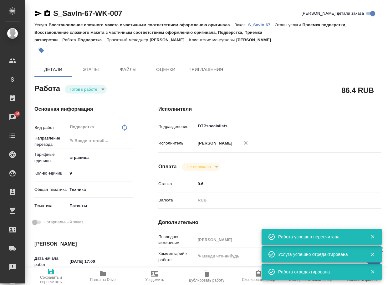
type textarea "x"
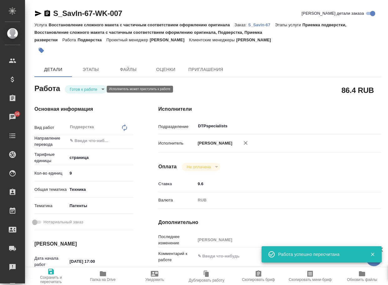
click at [94, 91] on body "🙏 .cls-1 fill:#fff; AWATERA Arsenyeva Vera Клиенты Спецификации Заказы 16 Чаты …" at bounding box center [194, 142] width 388 height 285
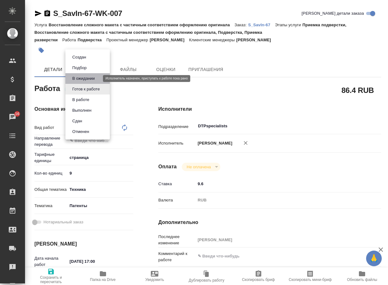
click at [91, 79] on button "В ожидании" at bounding box center [83, 78] width 26 height 7
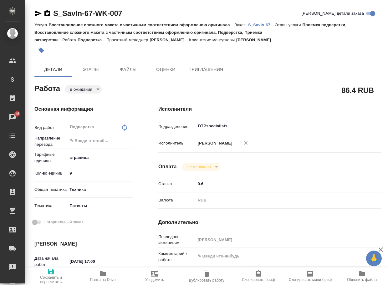
type textarea "x"
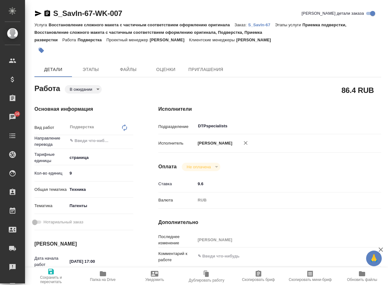
type textarea "x"
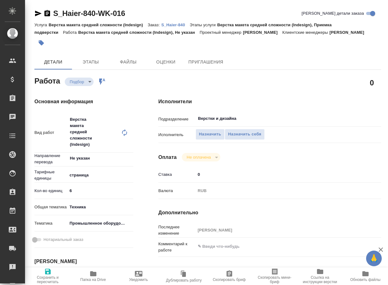
type textarea "x"
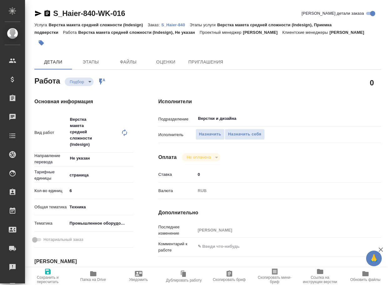
type textarea "x"
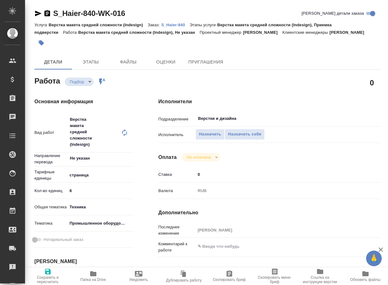
type textarea "x"
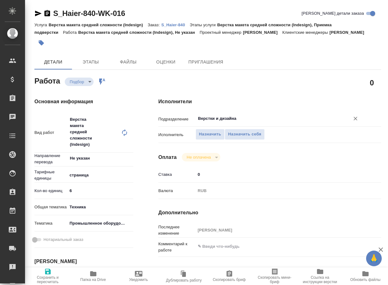
type textarea "x"
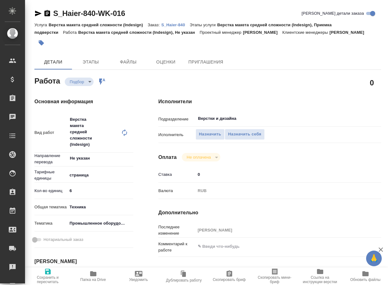
type textarea "x"
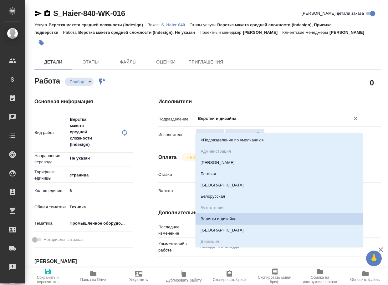
click at [245, 122] on input "Верстки и дизайна" at bounding box center [269, 119] width 143 height 8
type textarea "x"
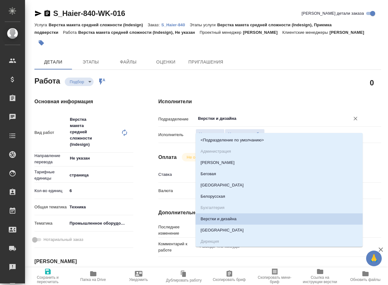
type textarea "x"
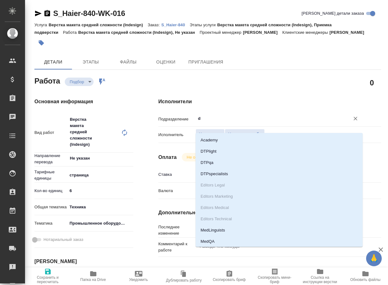
type input "dt"
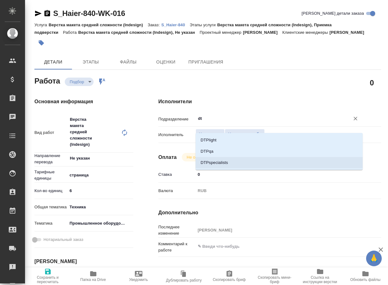
type textarea "x"
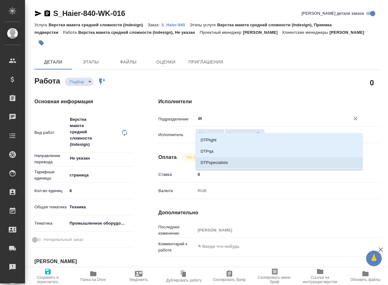
click at [231, 164] on li "DTPspecialists" at bounding box center [279, 162] width 167 height 11
type textarea "x"
type input "DTPspecialists"
type textarea "x"
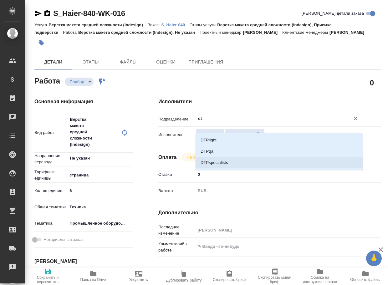
type textarea "x"
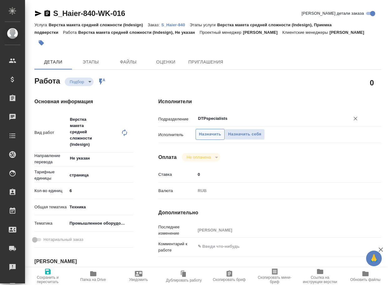
type input "DTPspecialists"
click at [213, 138] on span "Назначить" at bounding box center [210, 134] width 22 height 7
type textarea "x"
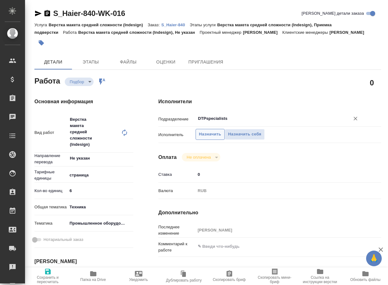
type textarea "x"
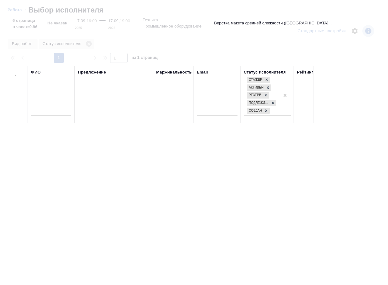
click at [46, 110] on input "text" at bounding box center [51, 112] width 40 height 8
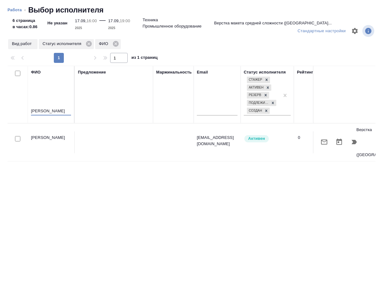
type input "[PERSON_NAME]"
click at [353, 140] on icon "button" at bounding box center [354, 142] width 5 height 4
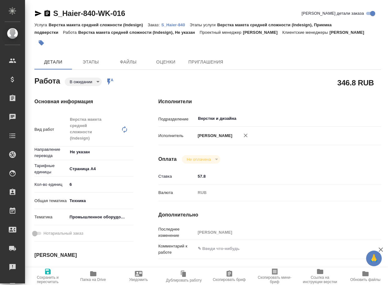
type textarea "x"
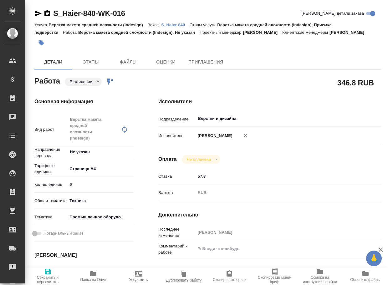
type textarea "x"
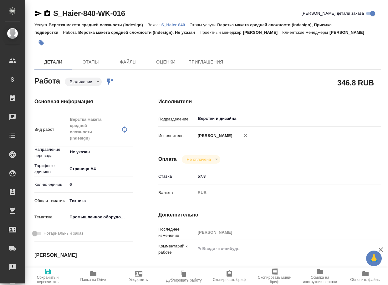
type textarea "x"
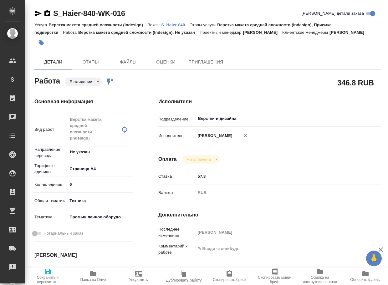
type textarea "x"
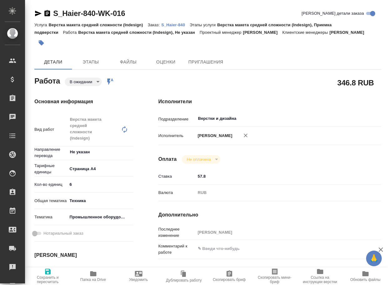
type textarea "x"
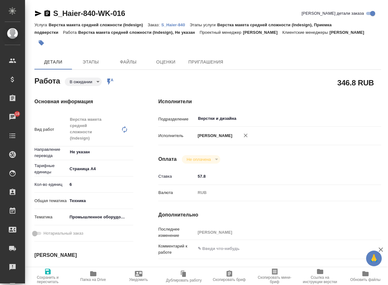
type textarea "x"
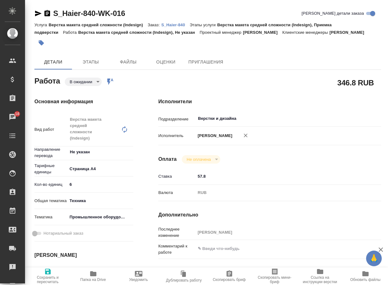
type textarea "x"
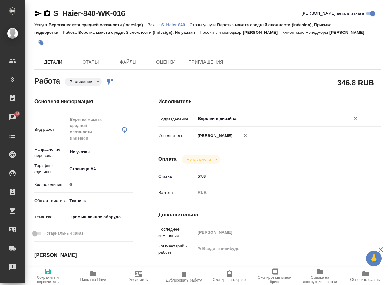
click at [238, 122] on input "Верстки и дизайна" at bounding box center [269, 119] width 143 height 8
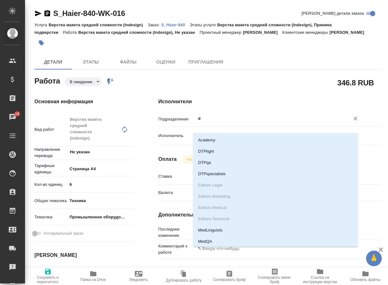
type input "dt"
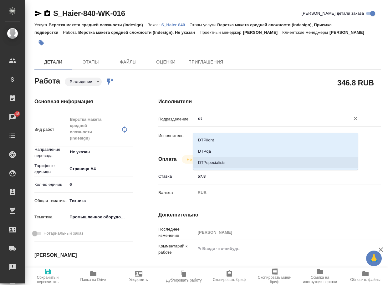
click at [231, 161] on li "DTPspecialists" at bounding box center [275, 162] width 165 height 11
type textarea "x"
type input "DTPspecialists"
type textarea "x"
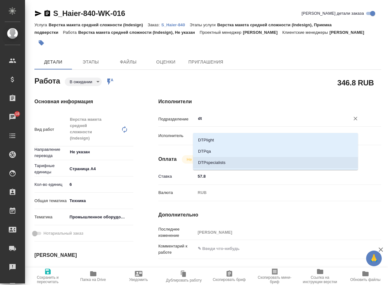
type textarea "x"
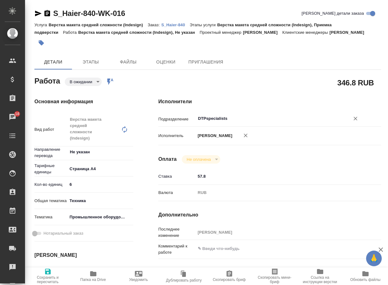
type input "DTPspecialists"
click at [53, 273] on span "Сохранить и пересчитать" at bounding box center [48, 276] width 38 height 16
type textarea "x"
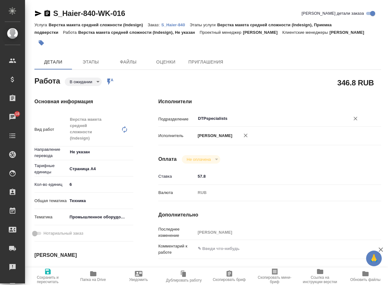
type textarea "x"
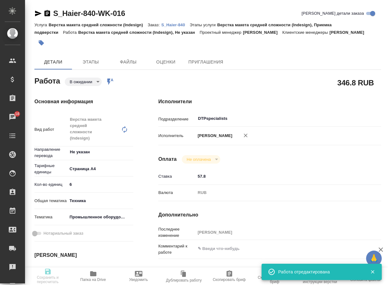
type textarea "x"
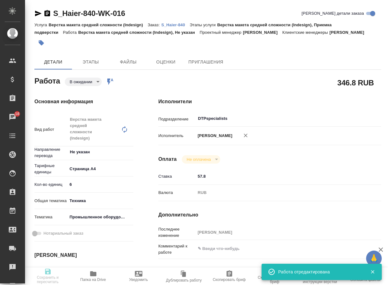
type textarea "x"
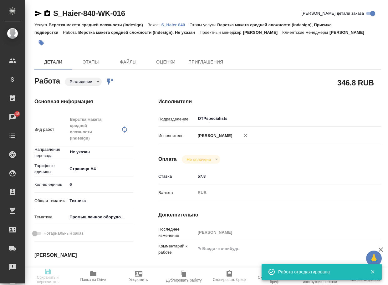
type input "pending"
type textarea "Верстка макета средней сложности (Indesign)"
type textarea "x"
type input "Не указан"
type input "5f036ec4e16dec2d6b59c8ff"
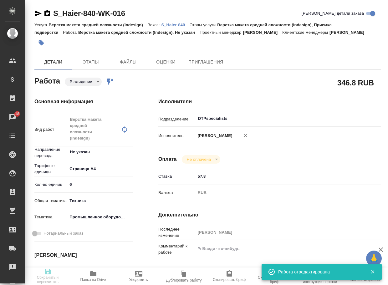
type input "6"
type input "tech"
type input "5f647205b73bc97568ca66bc"
type input "17.09.2025 16:00"
type input "17.09.2025 19:00"
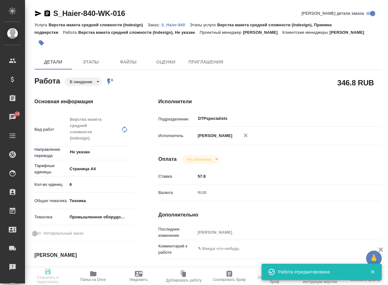
type input "18.09.2025 13:00"
type input "DTPspecialists"
type input "notPayed"
type input "57.8"
type input "RUB"
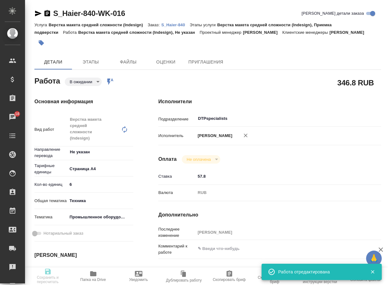
type input "[PERSON_NAME]"
type textarea "x"
type textarea "/Clients/Хайер Электрикал Эпплаенсиз Рус/Orders/S_Haier-840/DTP/S_Haier-840-WK-…"
type textarea "x"
type input "S_Haier-840"
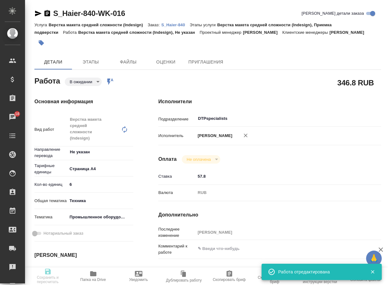
type input "Верстка макета средней сложности (Indesign)"
type input "Верстка макета средней сложности (Indesign), Приемка подверстки"
type input "Усманова Ольга"
type input "[PERSON_NAME]"
type input "/Clients/Хайер Электрикал Эпплаенсиз Рус/Orders/S_Haier-840"
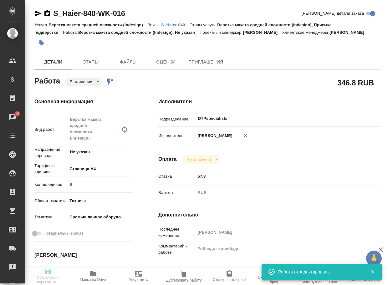
type textarea "x"
type textarea "2 рд англ-рус + 1 рд рус-каз Какие условия перевода на русский и казахский прил…"
type textarea "x"
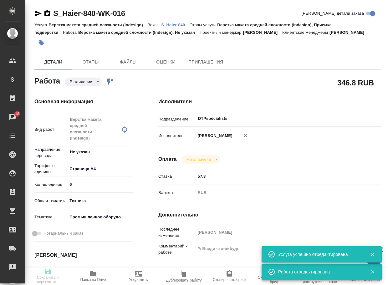
type textarea "x"
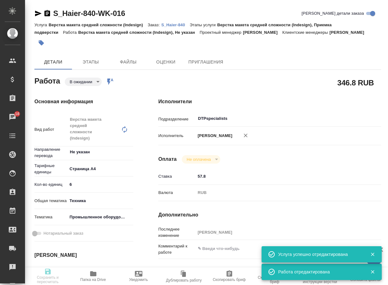
type textarea "x"
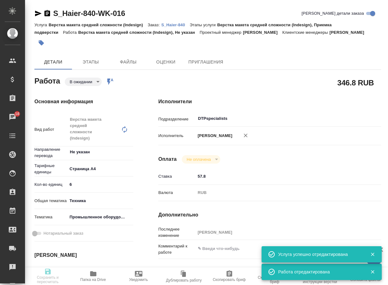
type textarea "x"
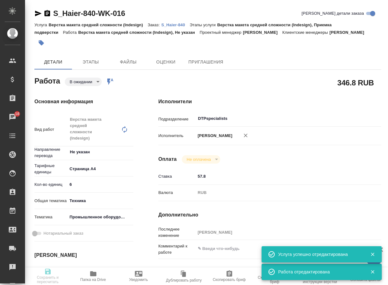
type textarea "x"
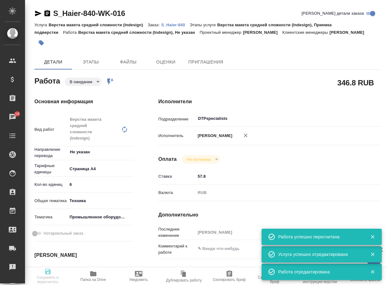
type input "pending"
type textarea "Верстка макета средней сложности (Indesign)"
type textarea "x"
type input "Не указан"
type input "5f036ec4e16dec2d6b59c8ff"
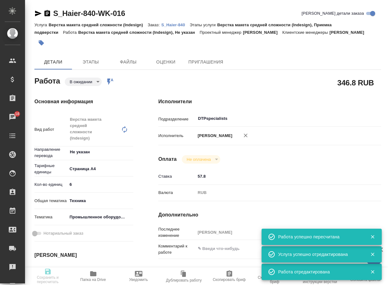
type input "6"
type input "tech"
type input "5f647205b73bc97568ca66bc"
type input "17.09.2025 16:00"
type input "17.09.2025 19:00"
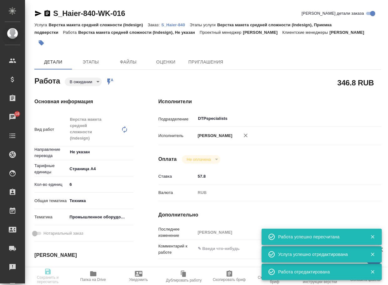
type input "18.09.2025 13:00"
type input "DTPspecialists"
type input "notPayed"
type input "57.8"
type input "RUB"
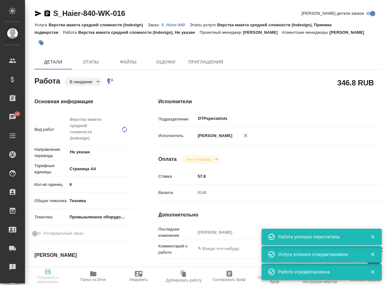
type input "[PERSON_NAME]"
type textarea "x"
type textarea "/Clients/Хайер Электрикал Эпплаенсиз Рус/Orders/S_Haier-840/DTP/S_Haier-840-WK-…"
type textarea "x"
type input "S_Haier-840"
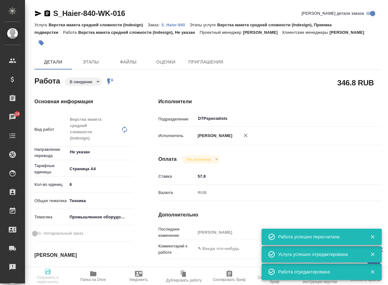
type input "Верстка макета средней сложности (Indesign)"
type input "Верстка макета средней сложности (Indesign), Приемка подверстки"
type input "Усманова Ольга"
type input "[PERSON_NAME]"
type input "/Clients/Хайер Электрикал Эпплаенсиз Рус/Orders/S_Haier-840"
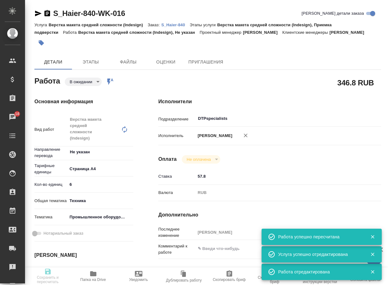
type textarea "x"
type textarea "2 рд англ-рус + 1 рд рус-каз Какие условия перевода на русский и казахский прил…"
type textarea "x"
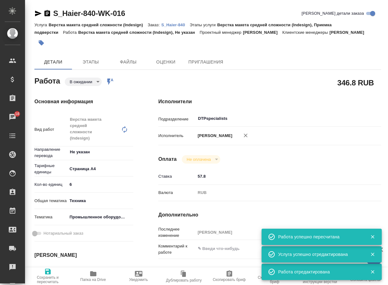
type textarea "x"
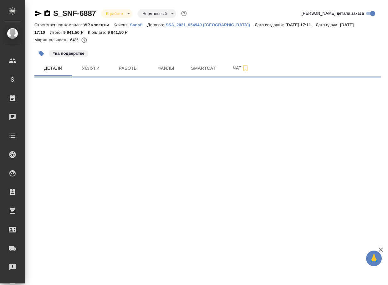
select select "RU"
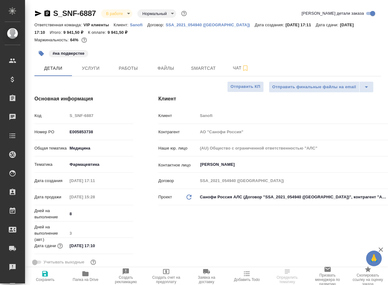
type textarea "x"
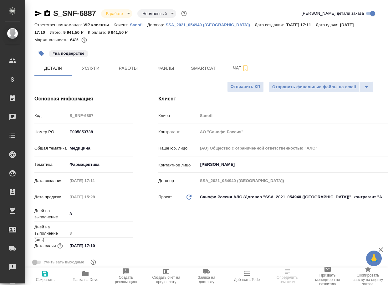
type textarea "x"
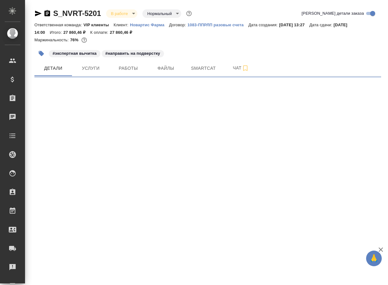
select select "RU"
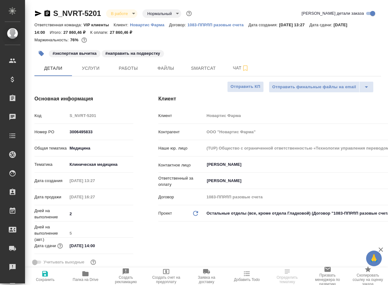
type textarea "x"
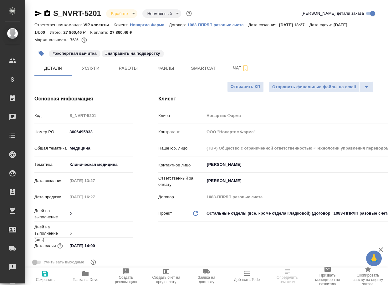
type textarea "x"
